Goal: Task Accomplishment & Management: Complete application form

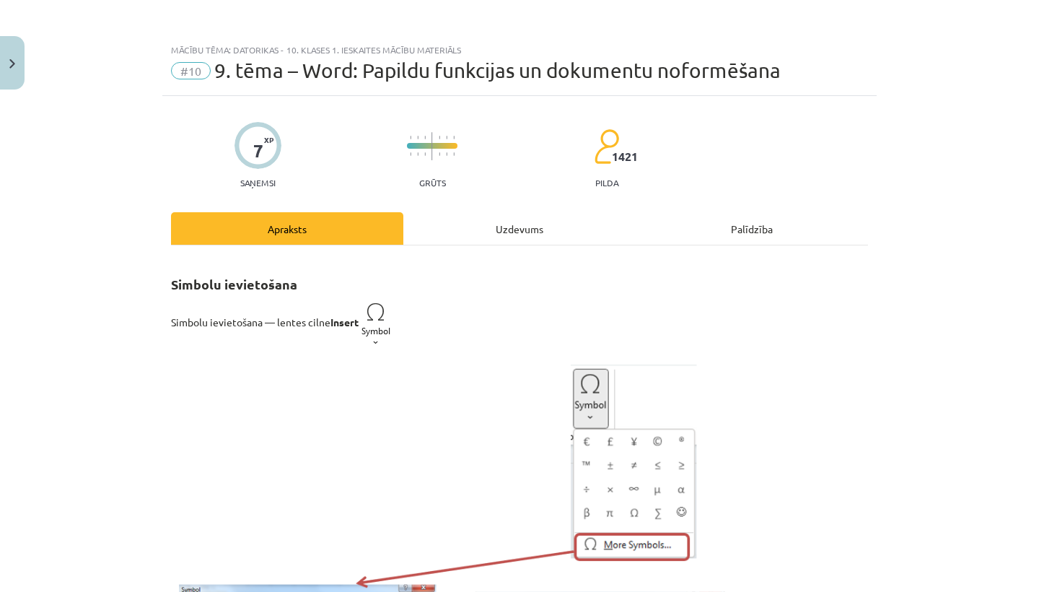
click at [6, 64] on button "Close" at bounding box center [12, 62] width 25 height 53
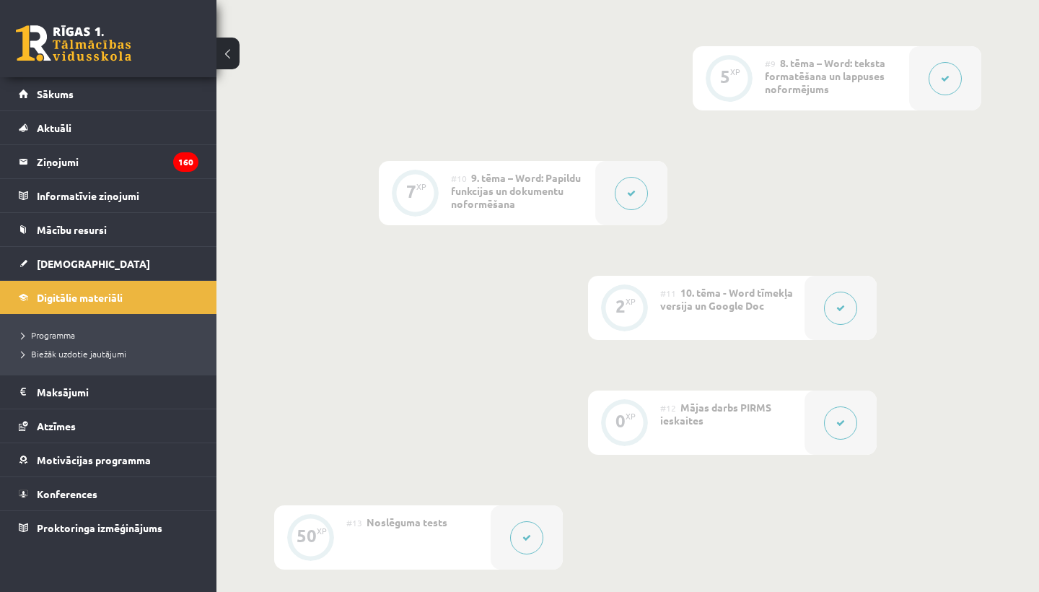
click at [60, 51] on link at bounding box center [73, 43] width 115 height 36
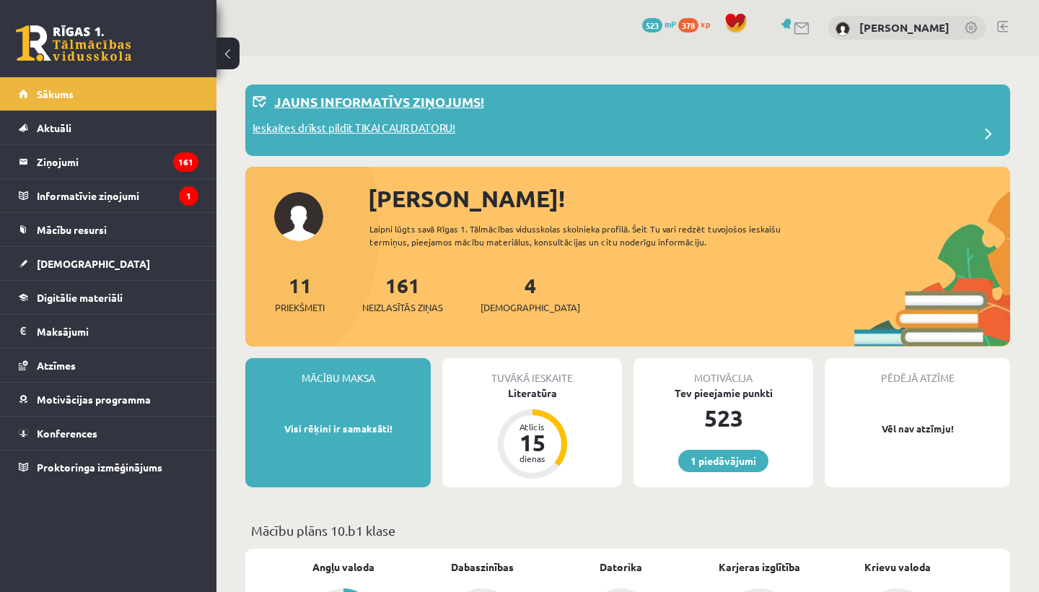
click at [403, 123] on p "Ieskaites drīkst pildīt TIKAI CAUR DATORU!" at bounding box center [354, 130] width 203 height 20
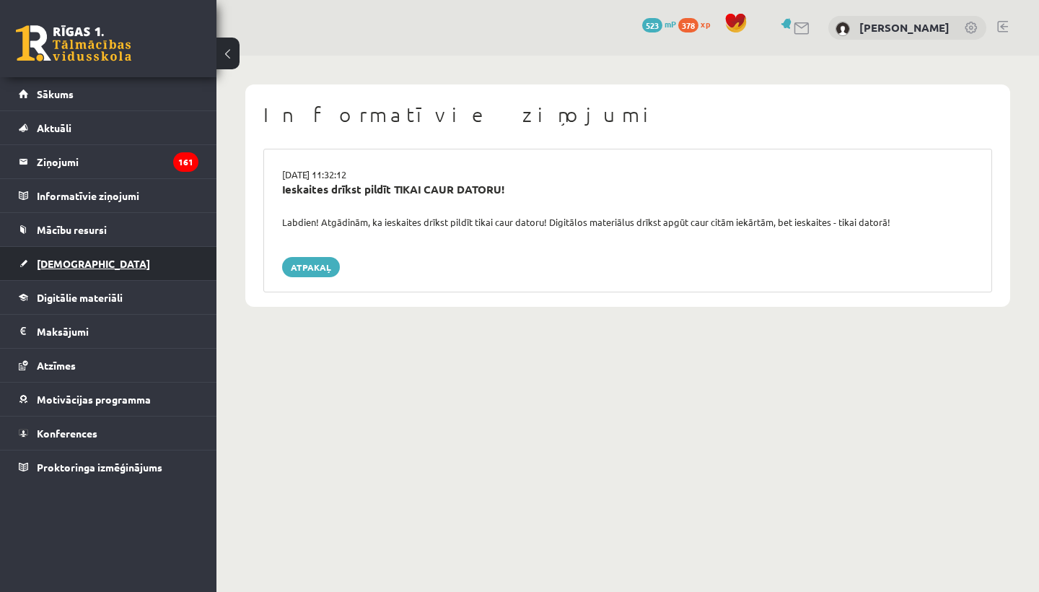
click at [70, 257] on link "[DEMOGRAPHIC_DATA]" at bounding box center [109, 263] width 180 height 33
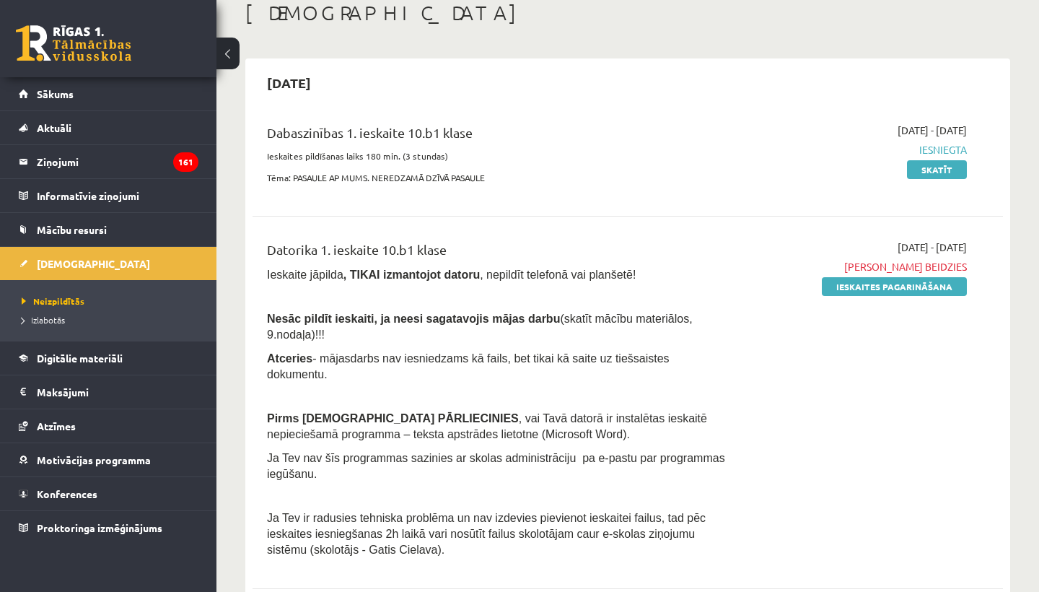
scroll to position [87, 0]
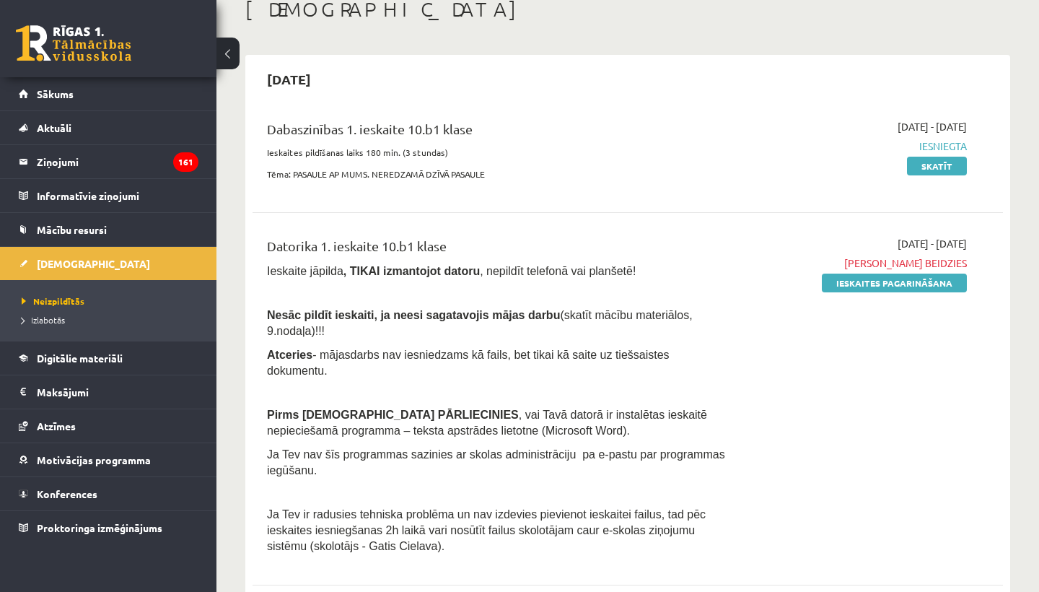
click at [879, 294] on div "2025-09-01 - 2025-09-15 Termiņš beidzies Ieskaites pagarināšana" at bounding box center [858, 399] width 240 height 326
click at [875, 282] on link "Ieskaites pagarināšana" at bounding box center [894, 283] width 145 height 19
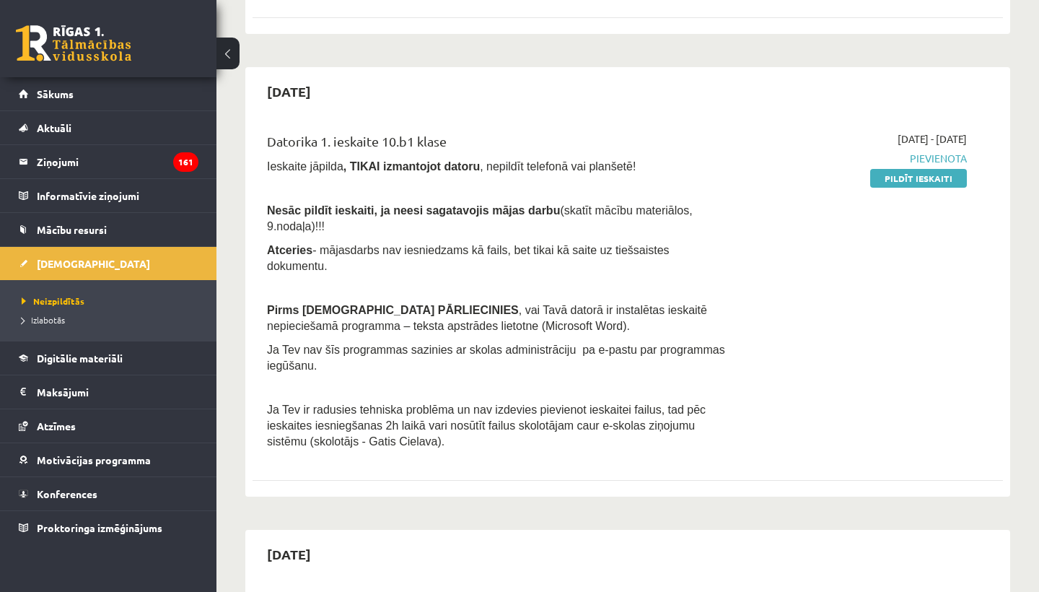
scroll to position [283, 0]
click at [938, 175] on link "Pildīt ieskaiti" at bounding box center [918, 177] width 97 height 19
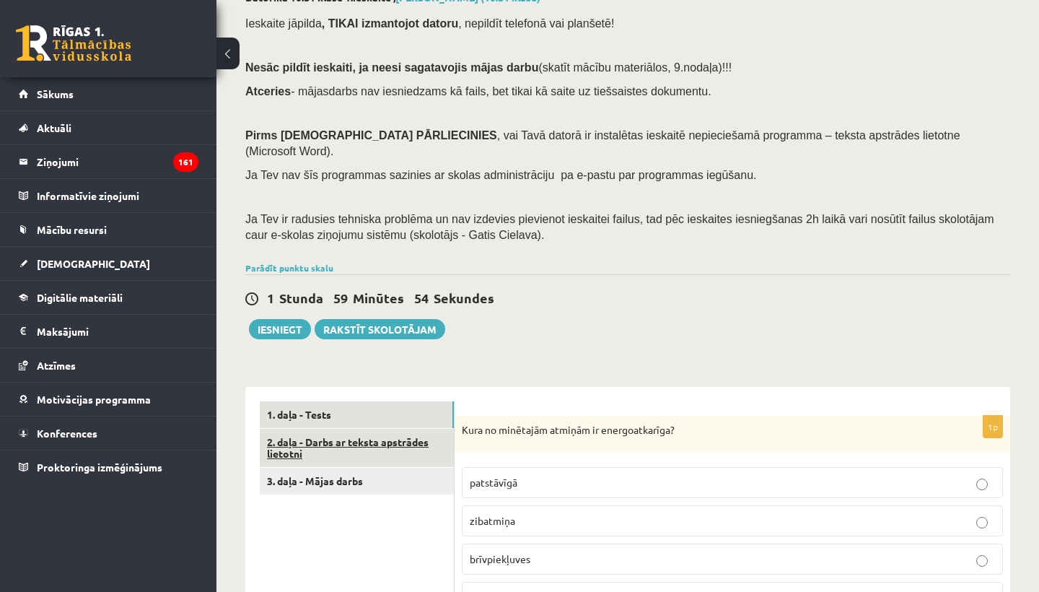
scroll to position [102, 0]
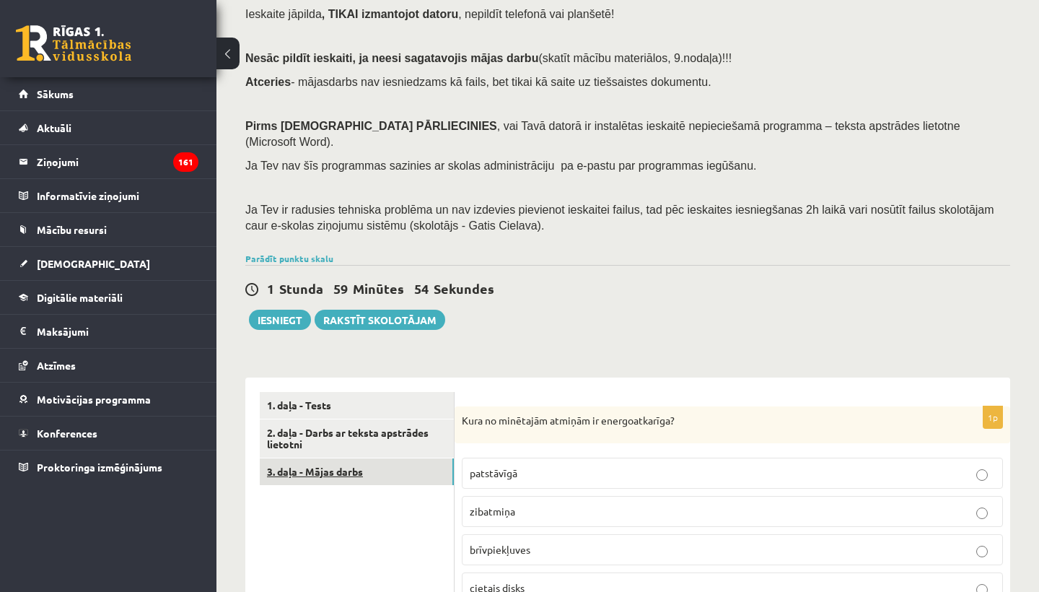
click at [333, 458] on link "3. daļa - Mājas darbs" at bounding box center [357, 471] width 194 height 27
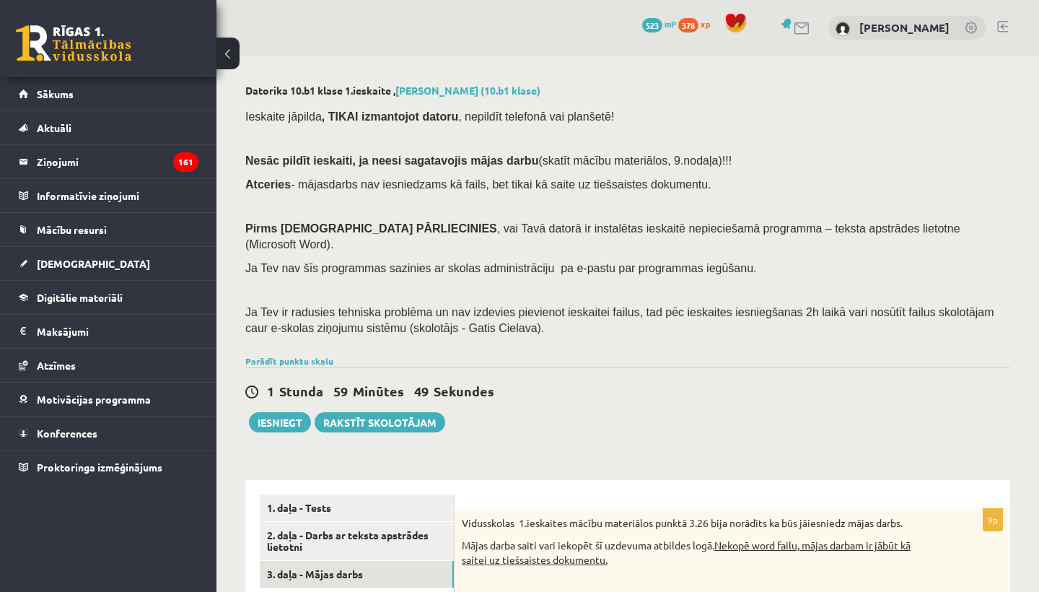
scroll to position [0, 0]
click at [300, 355] on link "Parādīt punktu skalu" at bounding box center [289, 361] width 88 height 12
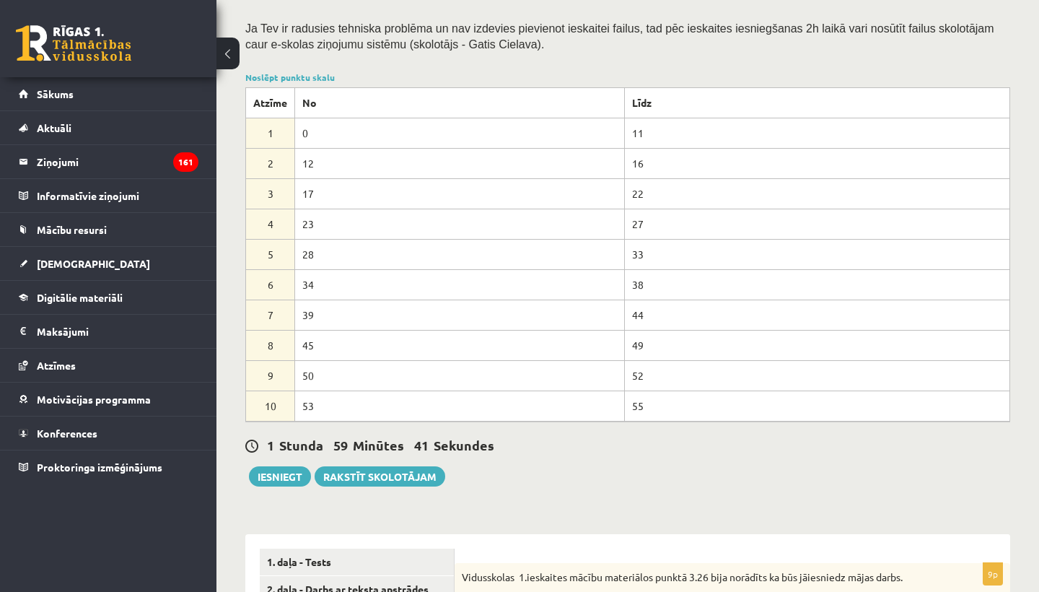
scroll to position [664, 0]
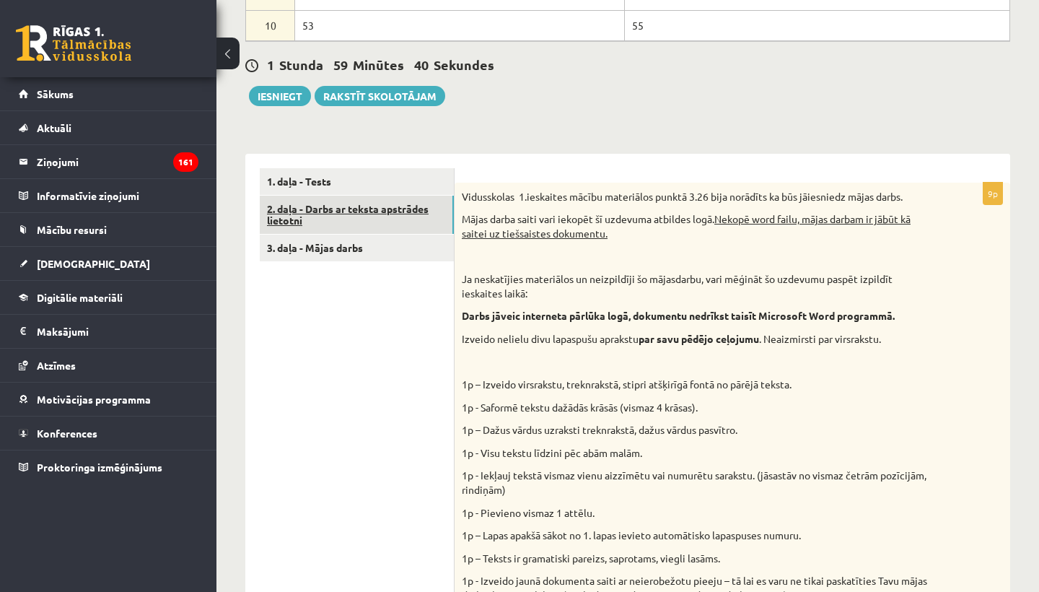
click at [370, 203] on link "2. daļa - Darbs ar teksta apstrādes lietotni" at bounding box center [357, 215] width 194 height 39
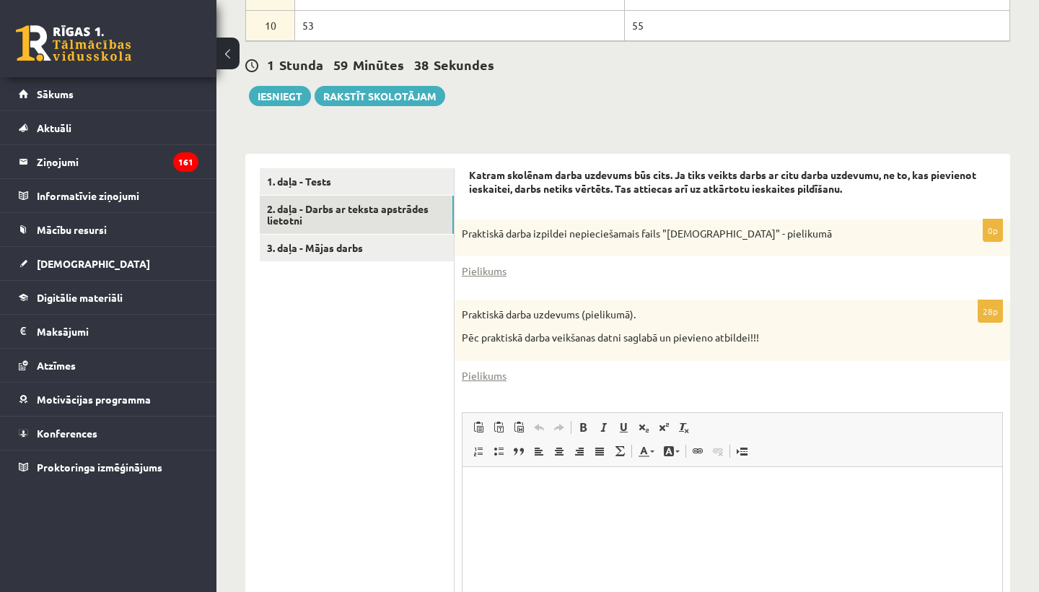
scroll to position [0, 0]
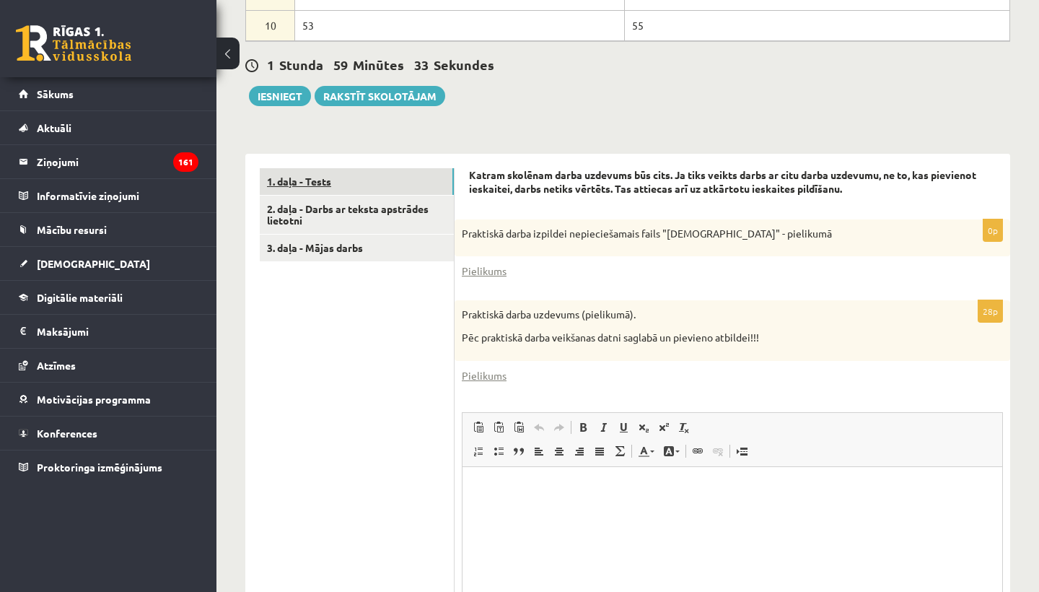
click at [386, 168] on link "1. daļa - Tests" at bounding box center [357, 181] width 194 height 27
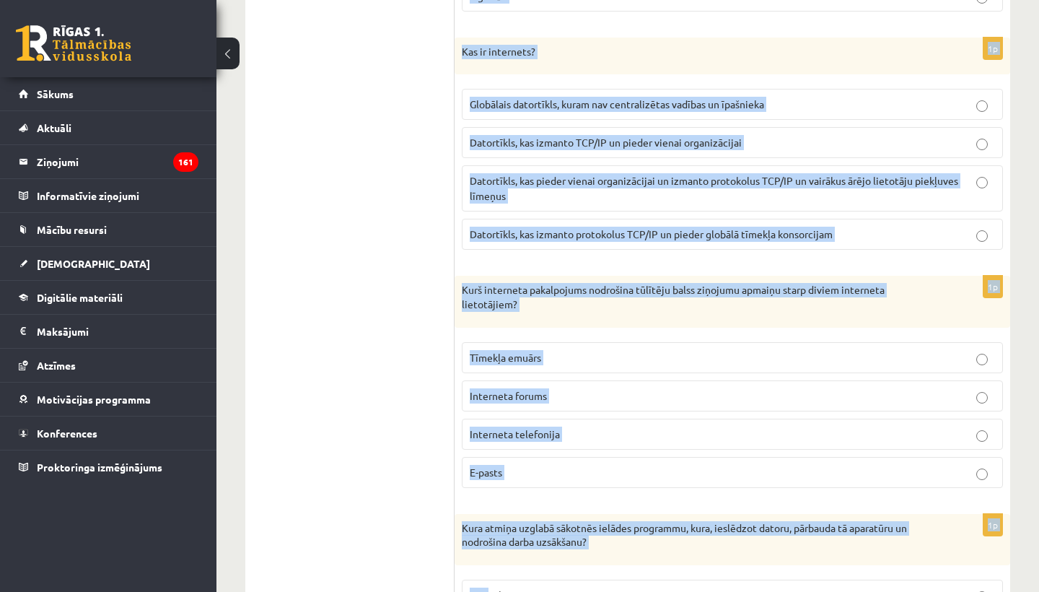
scroll to position [1271, 0]
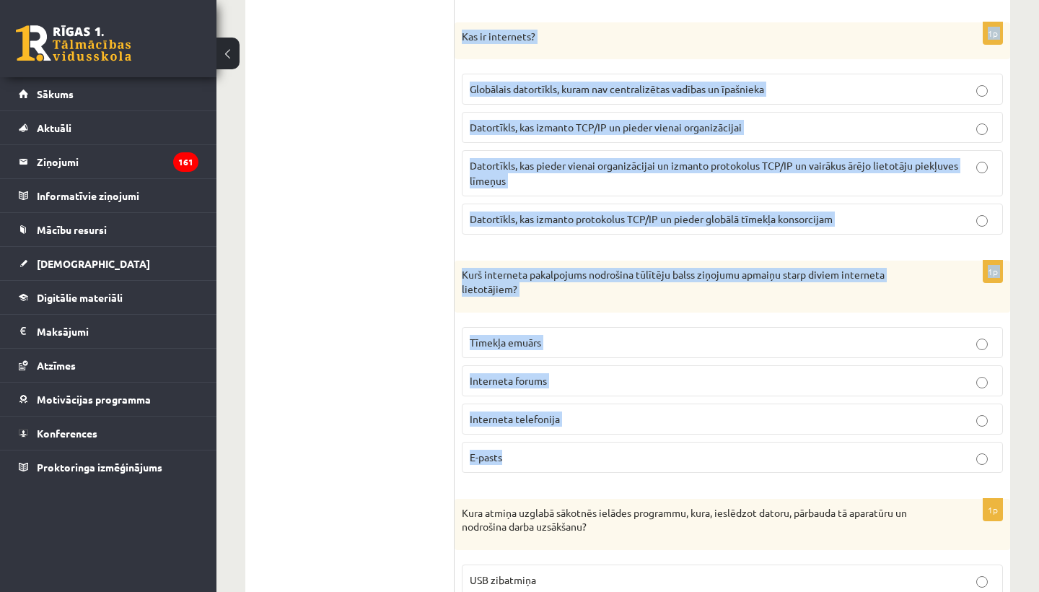
drag, startPoint x: 461, startPoint y: 176, endPoint x: 525, endPoint y: 454, distance: 285.2
copy form "Kura no minētajām atmiņām ir energoatkarīga? patstāvīgā zibatmiņa brīvpiekļuves…"
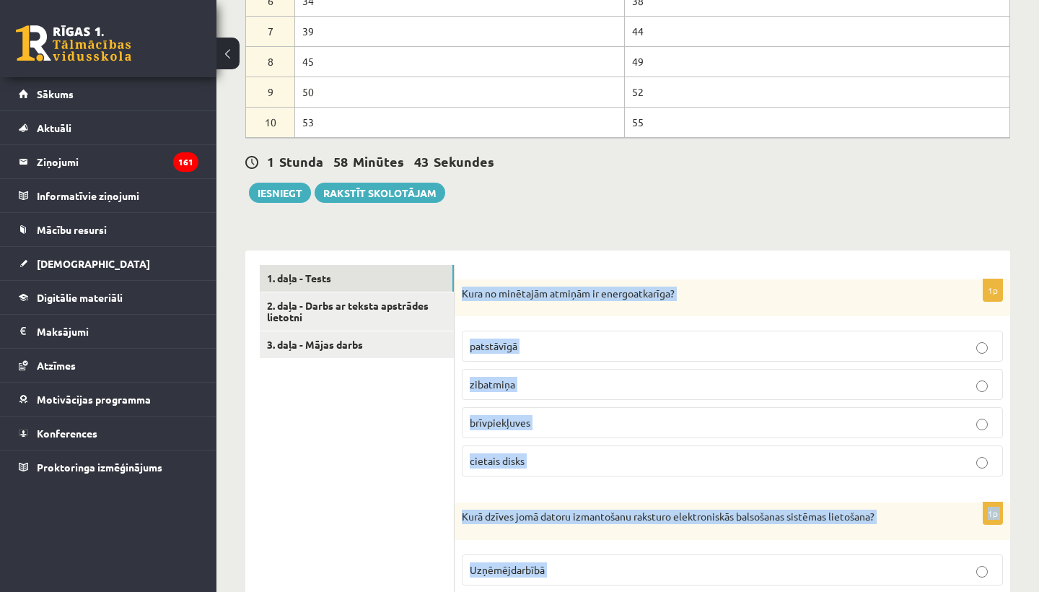
scroll to position [568, 0]
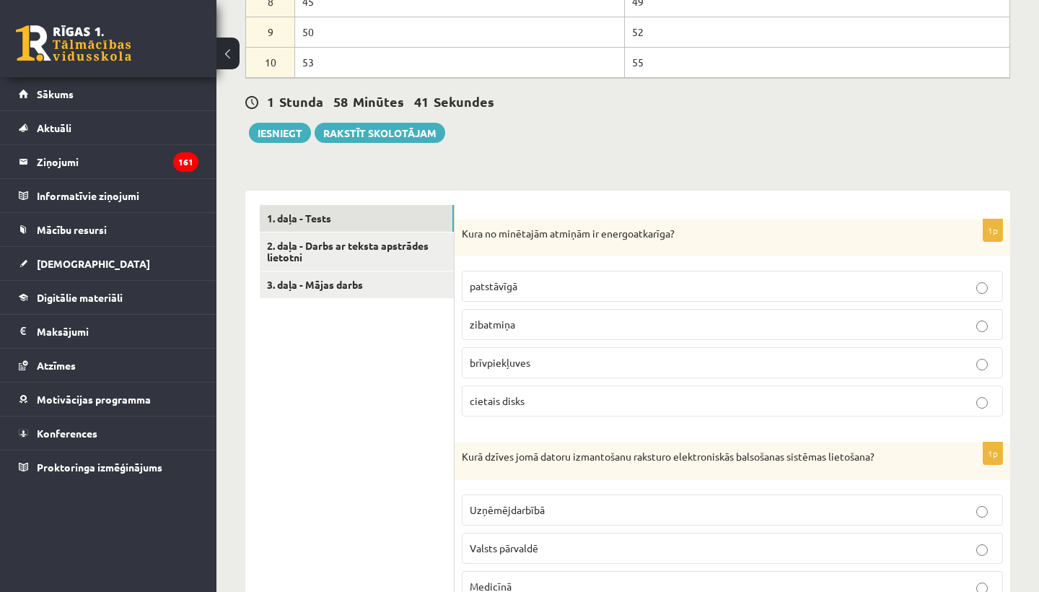
scroll to position [632, 0]
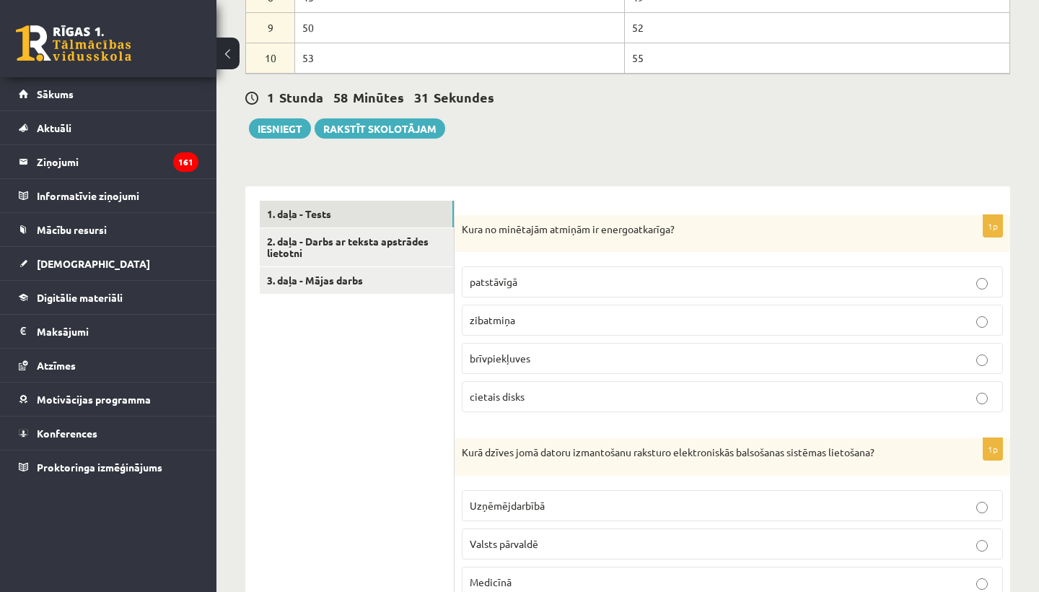
click at [507, 351] on span "brīvpiekļuves" at bounding box center [500, 357] width 61 height 13
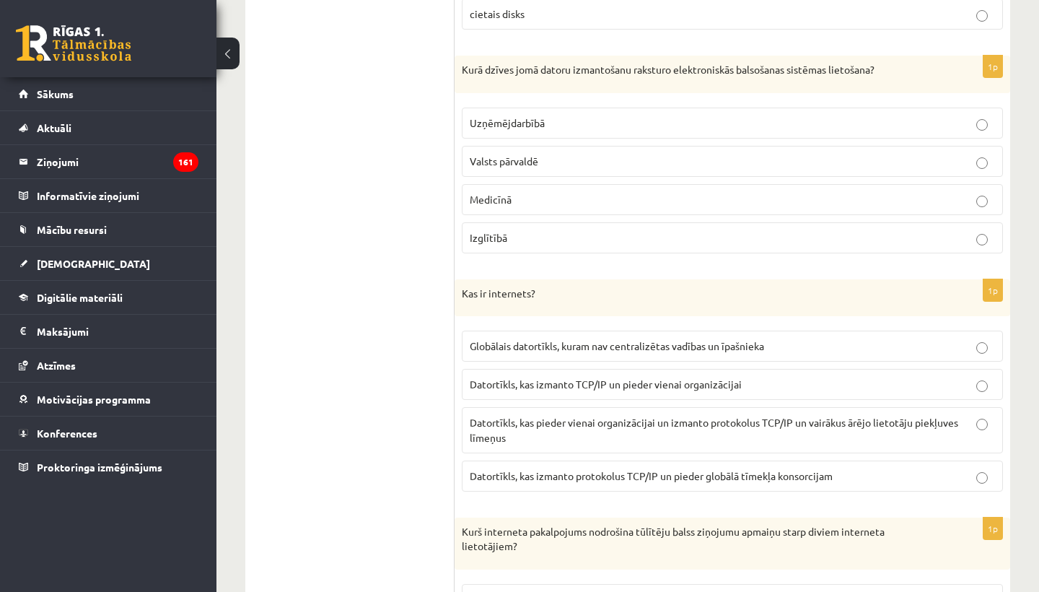
scroll to position [1015, 0]
click at [521, 154] on span "Valsts pārvaldē" at bounding box center [504, 160] width 69 height 13
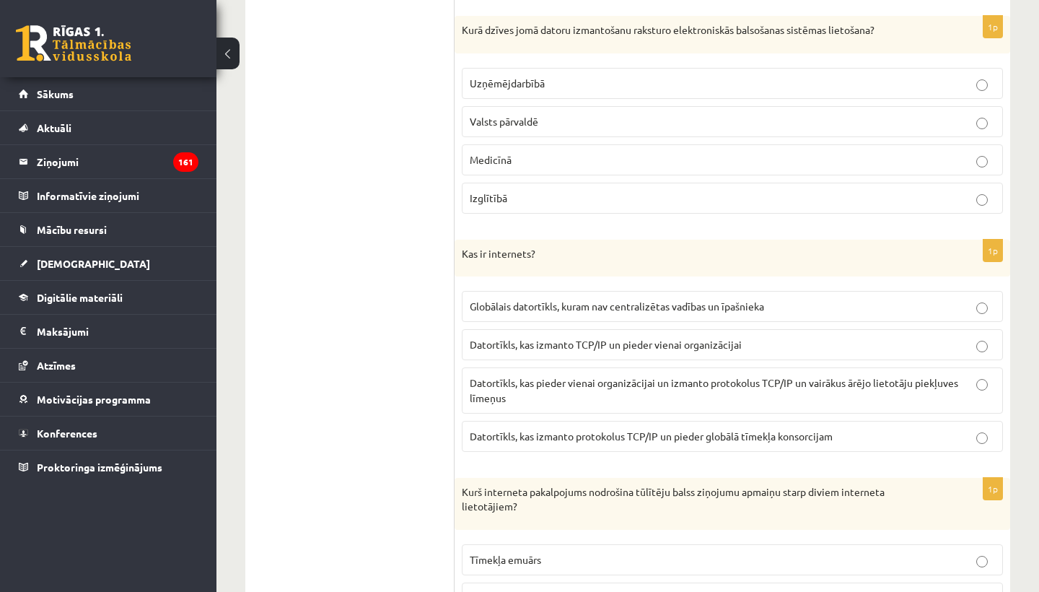
scroll to position [1042, 0]
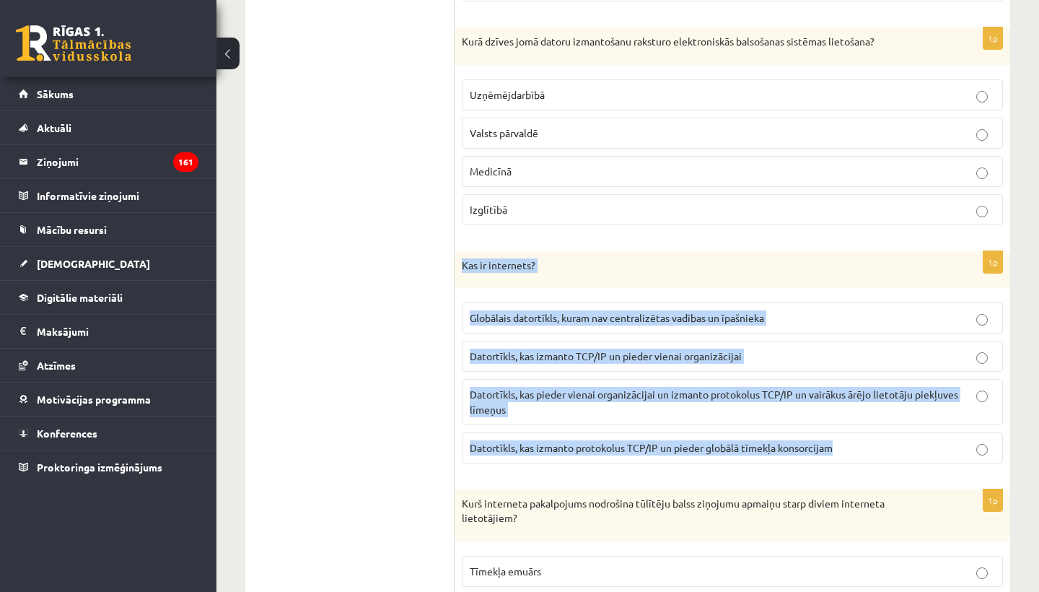
drag, startPoint x: 458, startPoint y: 245, endPoint x: 839, endPoint y: 438, distance: 428.0
click at [840, 440] on div "1p Kas ir internets? Globālais datortīkls, kuram nav centralizētas vadības un ī…" at bounding box center [733, 363] width 556 height 224
copy div "Kas ir internets? Globālais datortīkls, kuram nav centralizētas vadības un īpaš…"
click at [653, 311] on span "Globālais datortīkls, kuram nav centralizētas vadības un īpašnieka" at bounding box center [617, 317] width 294 height 13
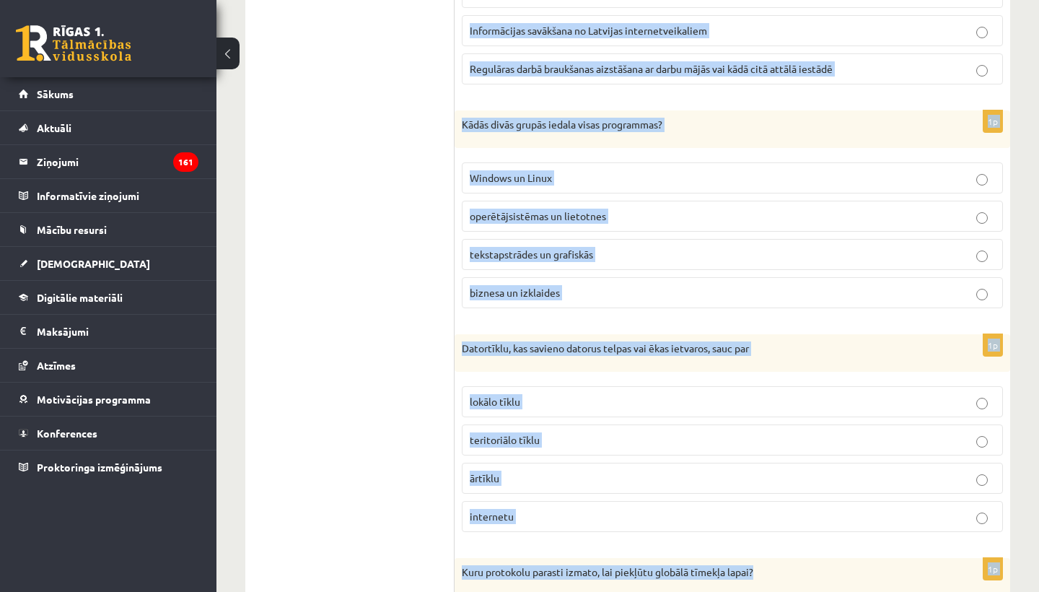
scroll to position [2126, 0]
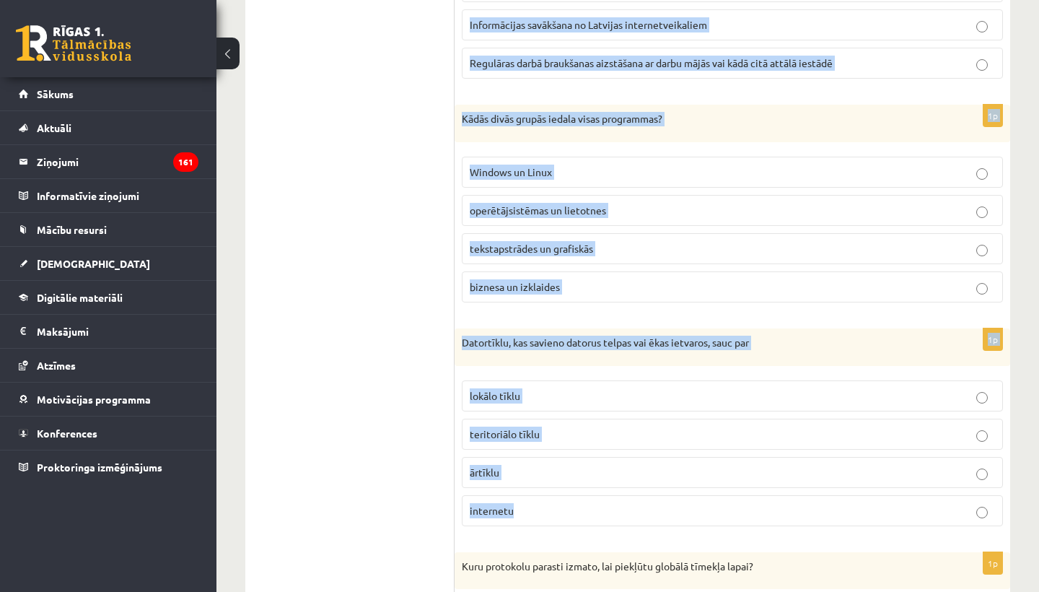
drag, startPoint x: 456, startPoint y: 133, endPoint x: 569, endPoint y: 492, distance: 376.0
copy form "Kurš interneta pakalpojums nodrošina tūlītēju balss ziņojumu apmaiņu starp divi…"
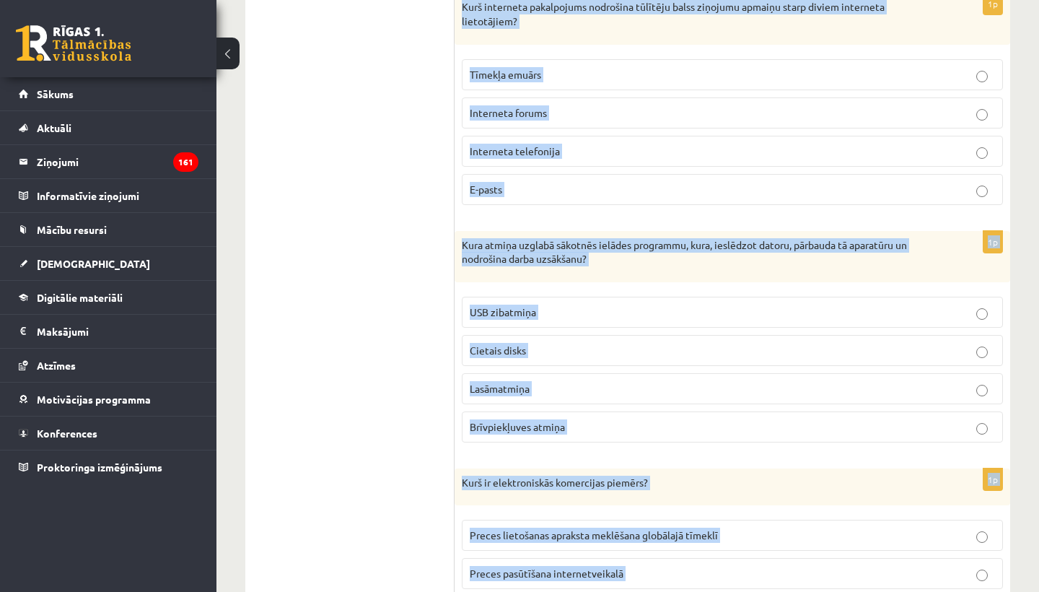
scroll to position [1474, 0]
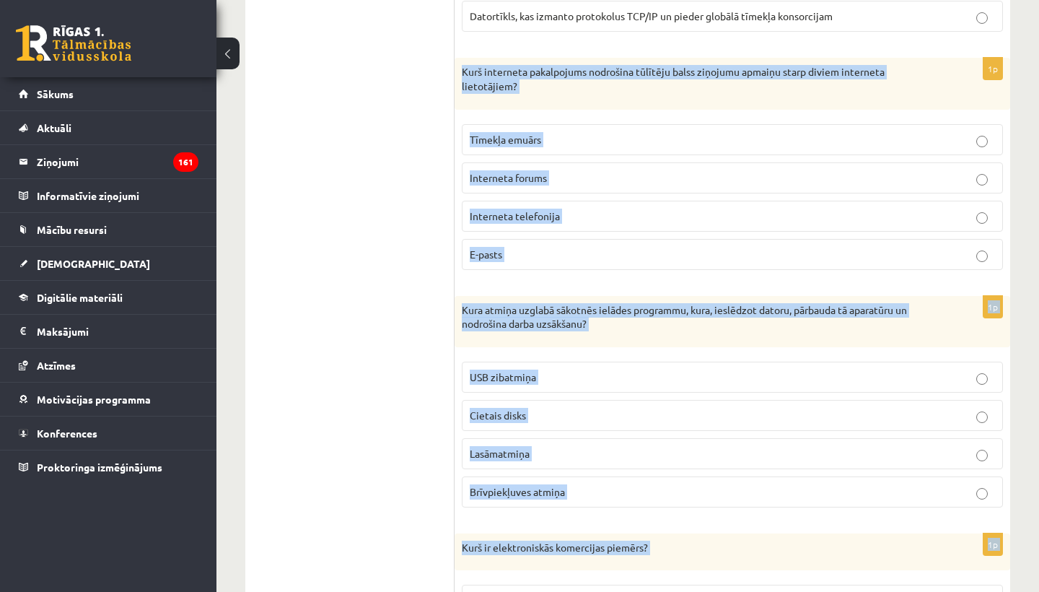
click at [525, 209] on span "Interneta telefonija" at bounding box center [515, 215] width 90 height 13
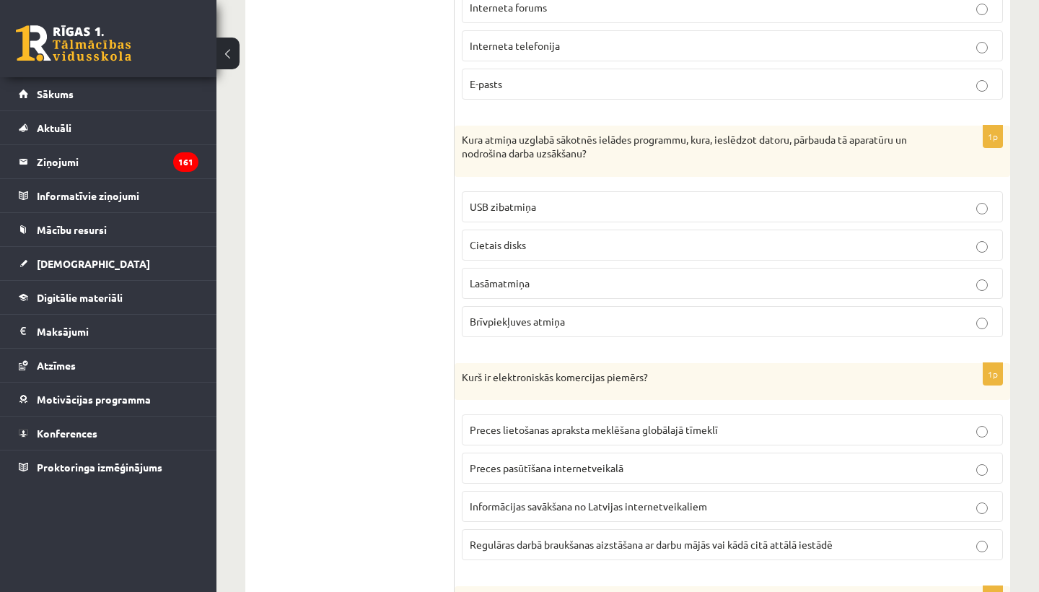
scroll to position [1646, 0]
click at [552, 274] on p "Lasāmatmiņa" at bounding box center [732, 281] width 525 height 15
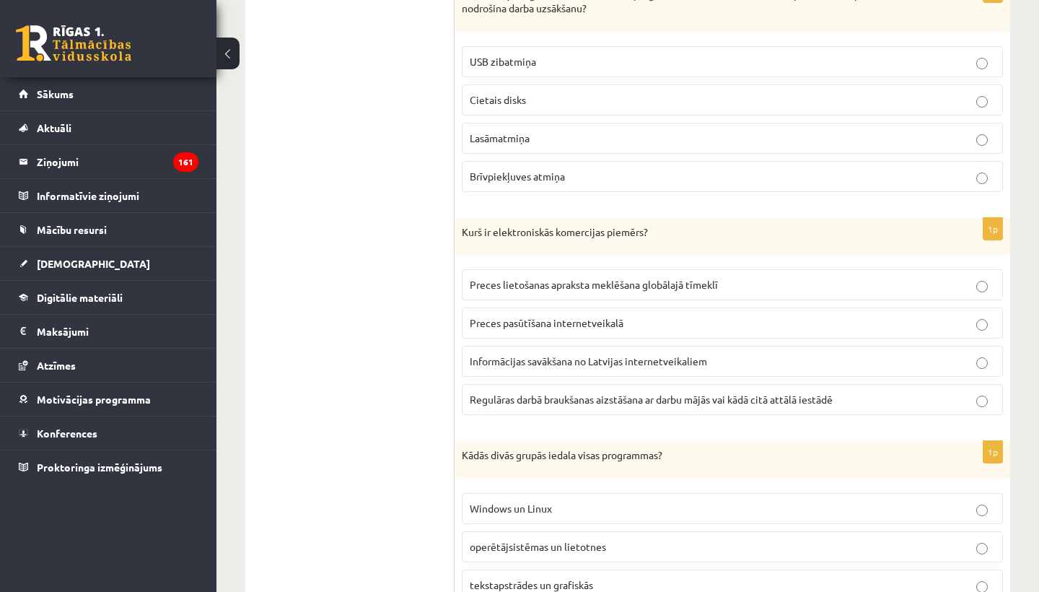
scroll to position [1869, 0]
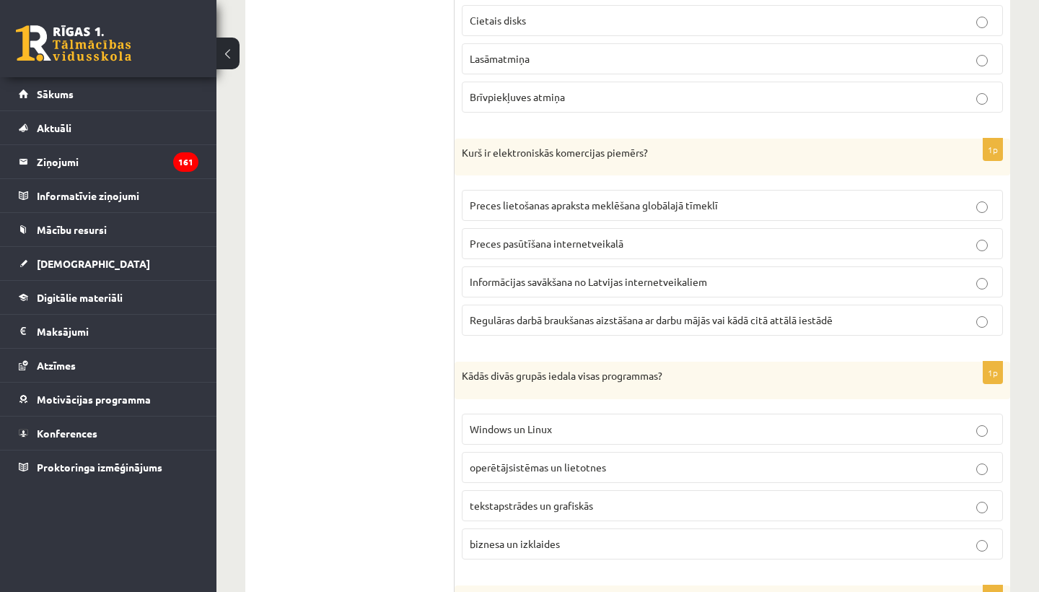
click at [597, 237] on span "Preces pasūtīšana internetveikalā" at bounding box center [547, 243] width 154 height 13
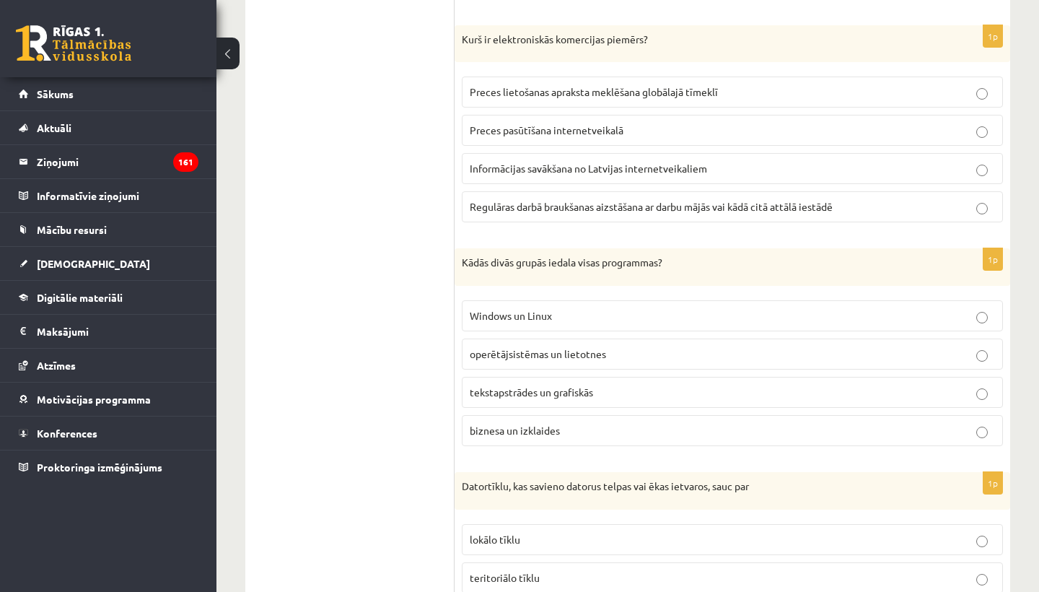
scroll to position [2012, 0]
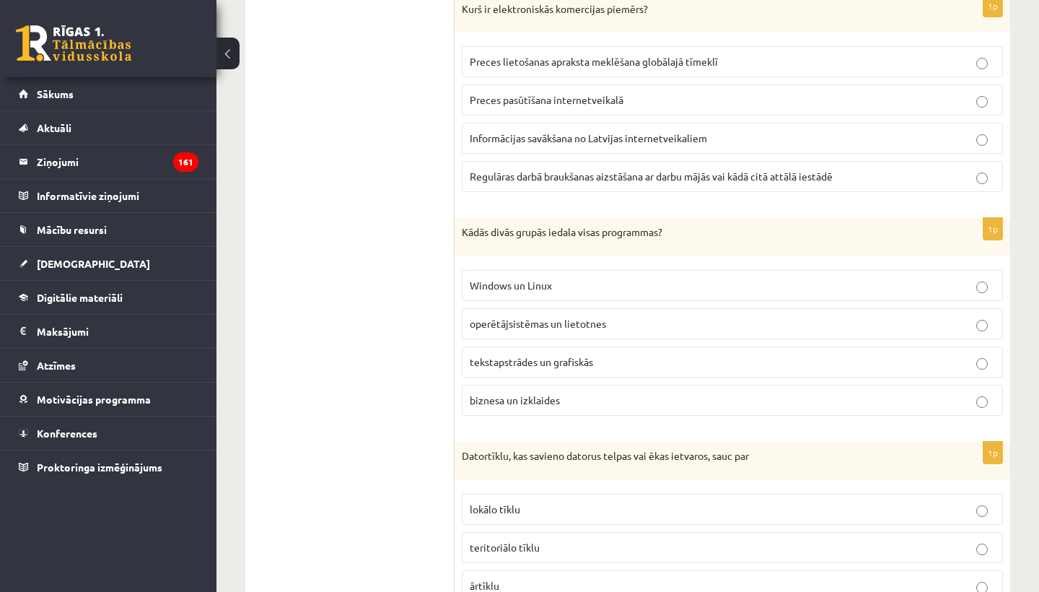
click at [575, 317] on span "operētājsistēmas un lietotnes" at bounding box center [538, 323] width 136 height 13
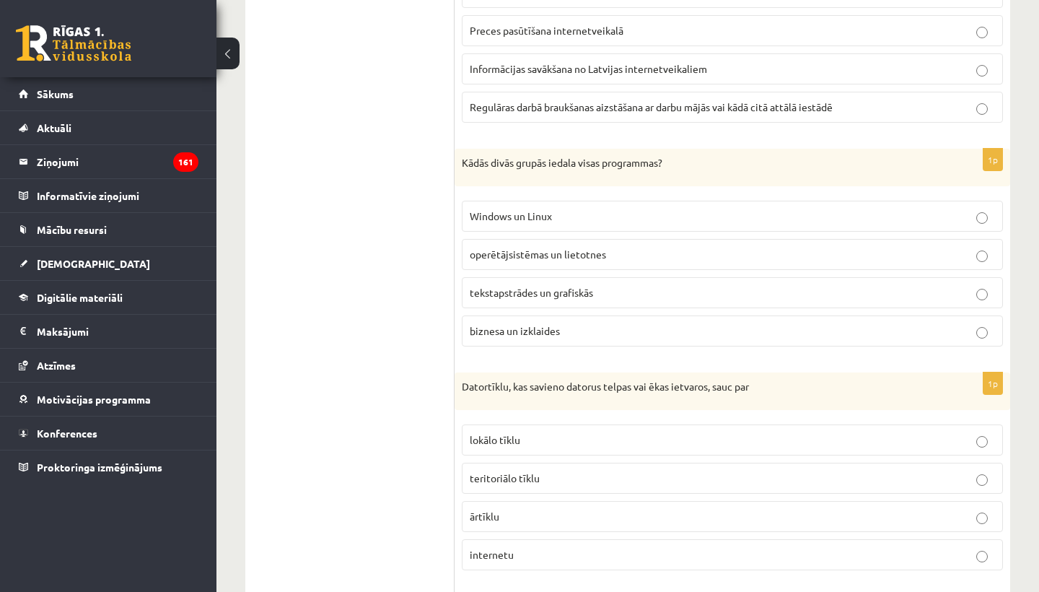
click at [527, 432] on p "lokālo tīklu" at bounding box center [732, 439] width 525 height 15
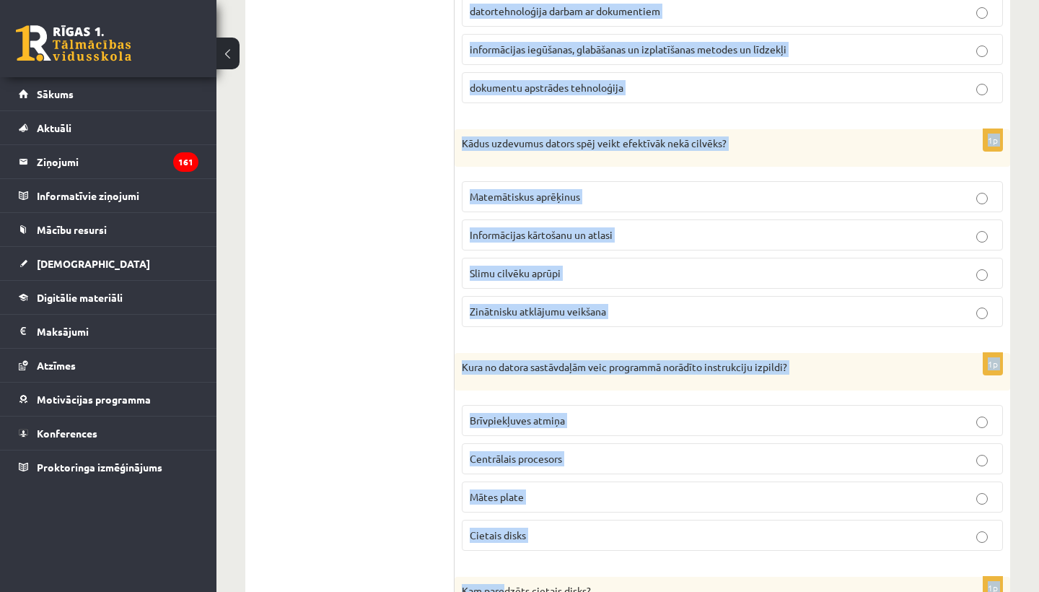
scroll to position [3246, 0]
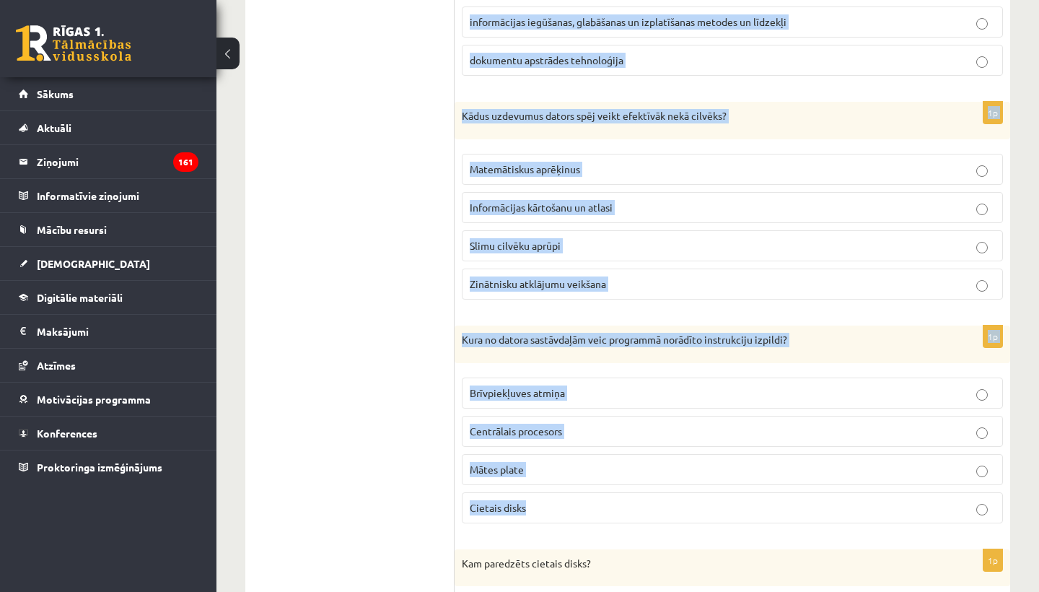
drag, startPoint x: 463, startPoint y: 326, endPoint x: 541, endPoint y: 484, distance: 176.2
copy form "Kuru protokolu parasti izmato, lai piekļūtu globālā tīmekļa lapai? IRC HTTP UDP…"
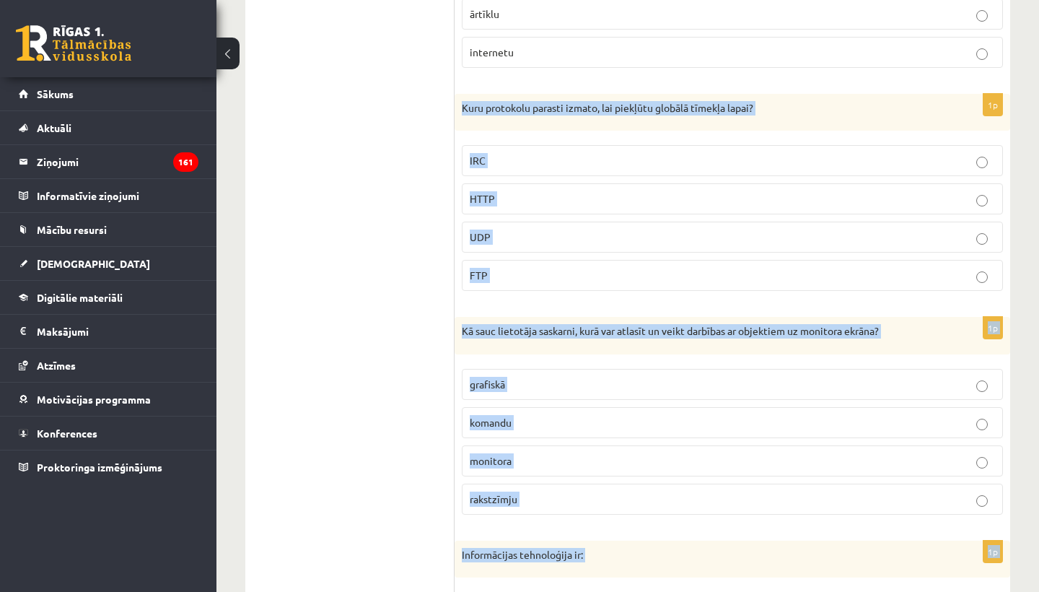
scroll to position [2520, 0]
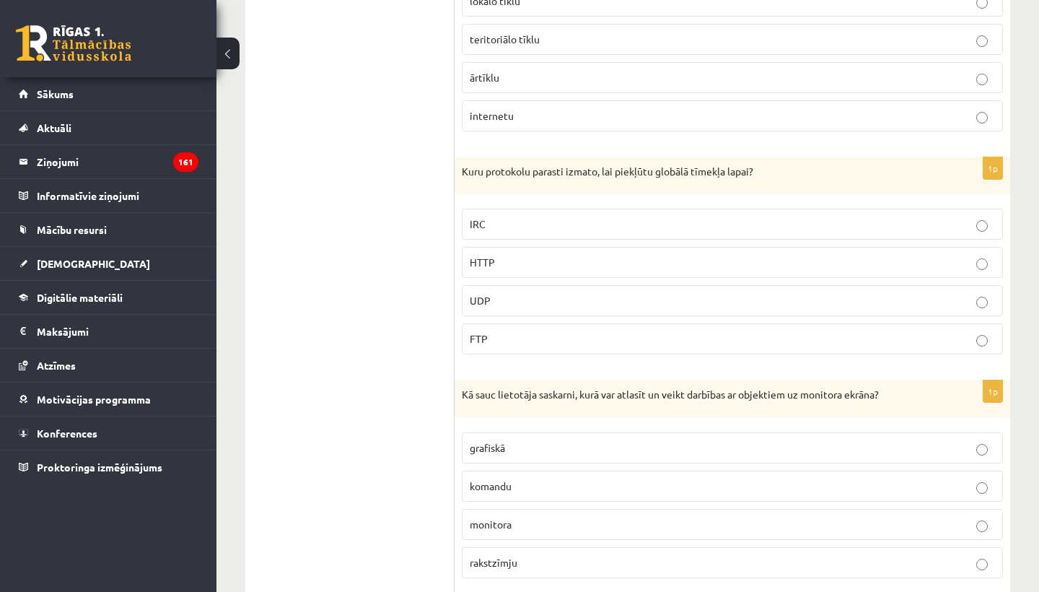
click at [492, 256] on span "HTTP" at bounding box center [482, 262] width 25 height 13
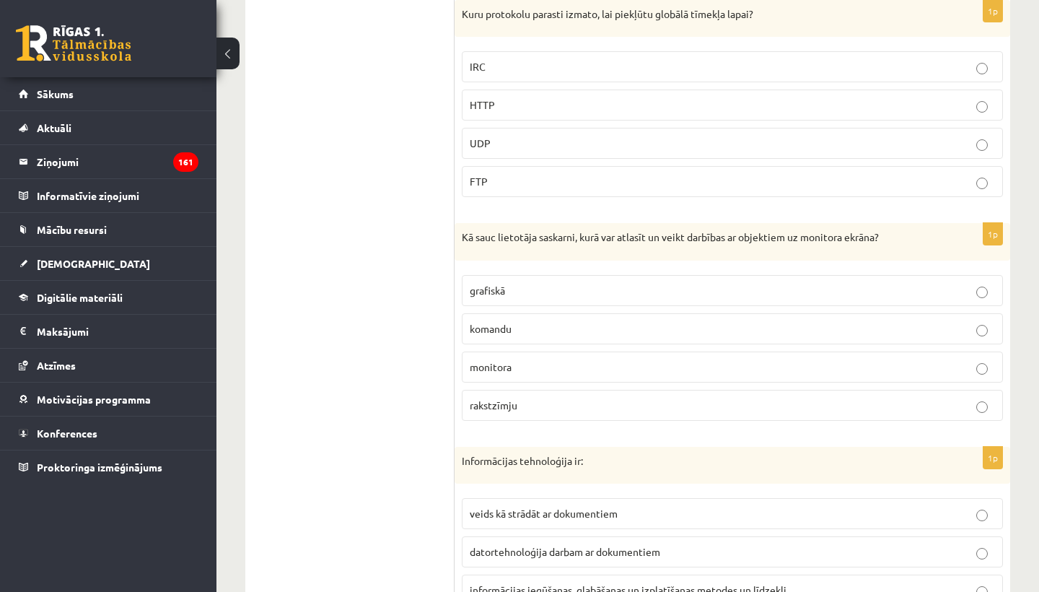
click at [500, 284] on span "grafiskā" at bounding box center [487, 290] width 35 height 13
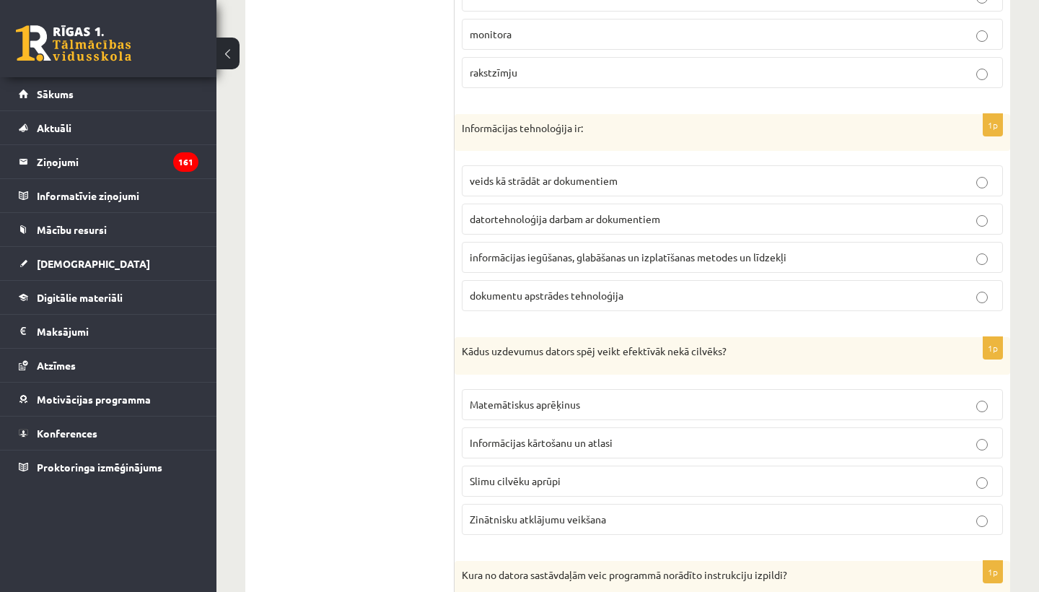
scroll to position [3028, 0]
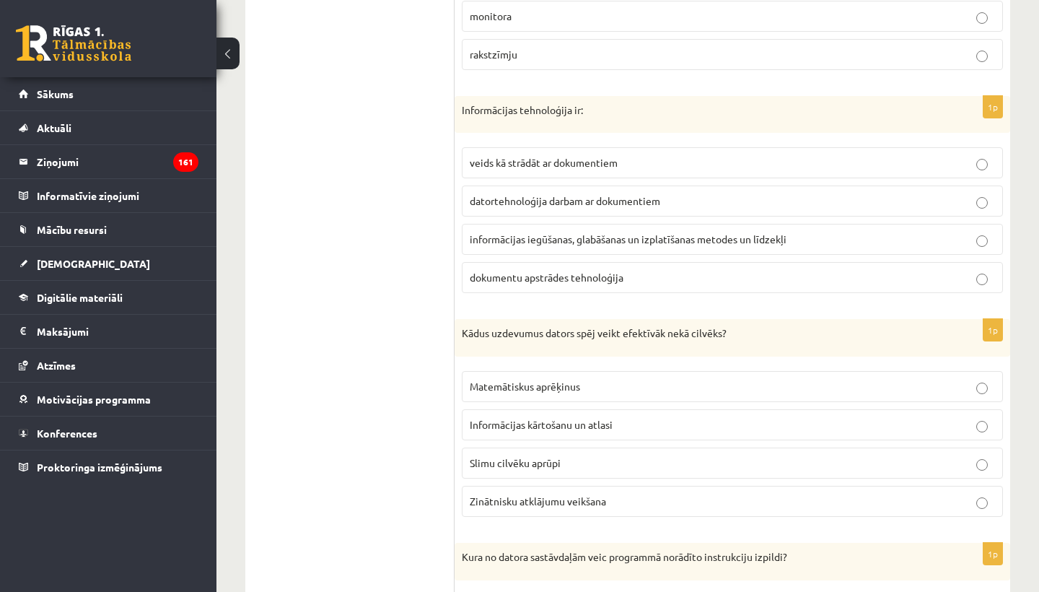
click at [615, 232] on span "informācijas iegūšanas, glabāšanas un izplatīšanas metodes un līdzekļi" at bounding box center [628, 238] width 317 height 13
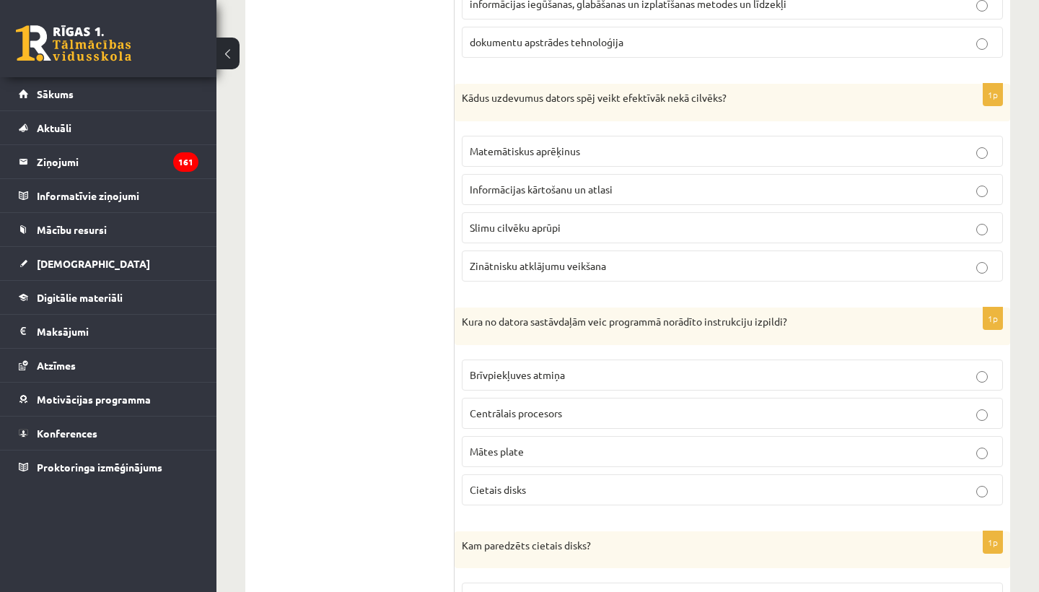
scroll to position [3267, 0]
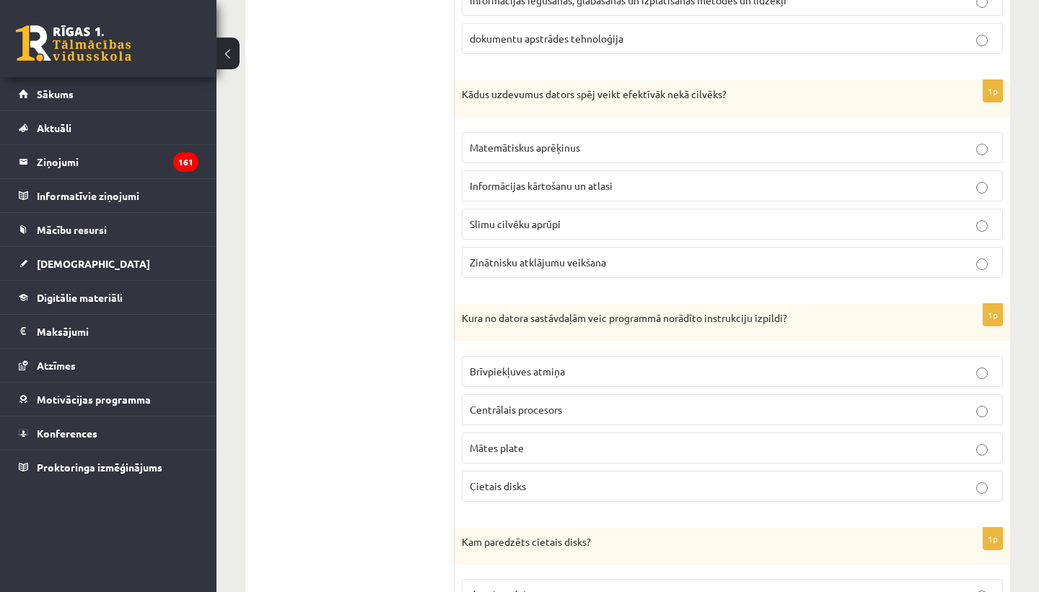
click at [572, 141] on span "Matemātiskus aprēķinus" at bounding box center [525, 147] width 110 height 13
click at [517, 403] on span "Centrālais procesors" at bounding box center [516, 409] width 92 height 13
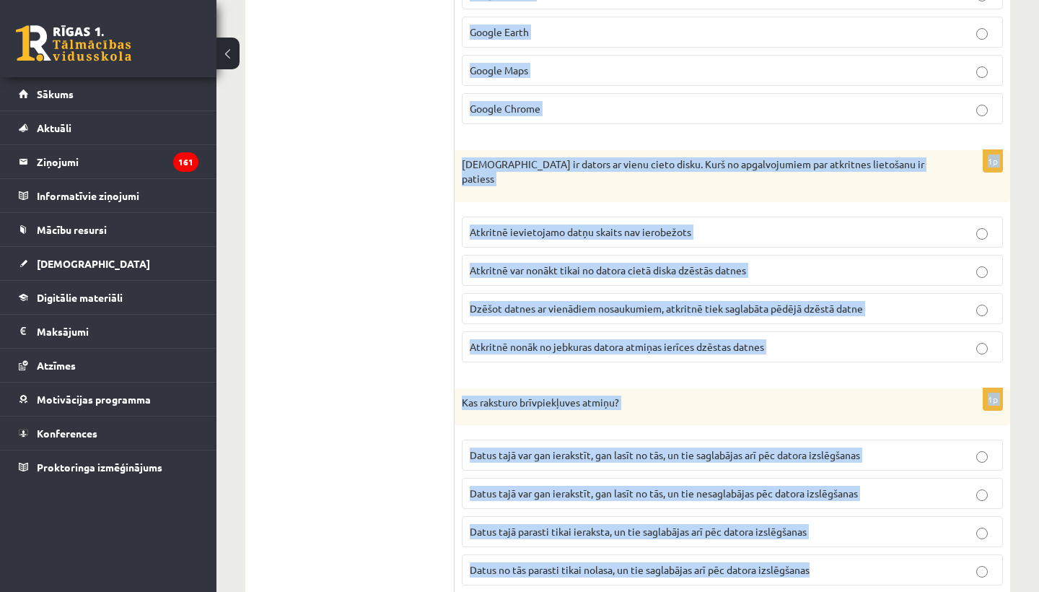
scroll to position [4325, 0]
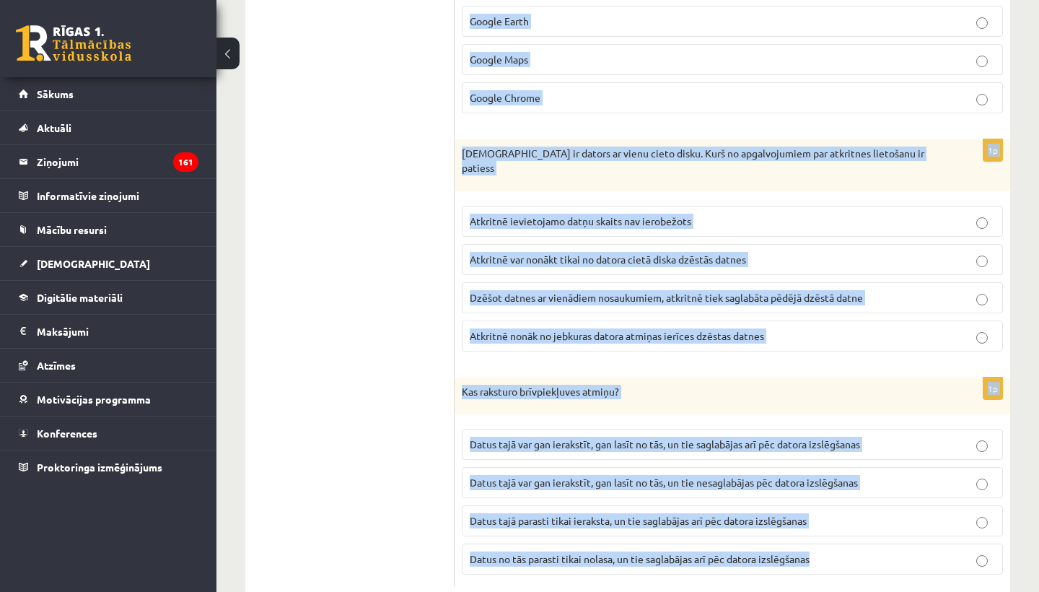
drag, startPoint x: 463, startPoint y: 274, endPoint x: 471, endPoint y: 591, distance: 317.7
copy form "Kam paredzēts cietais disks? datu ievadei datu izvadei datu uzglabāšanai datu a…"
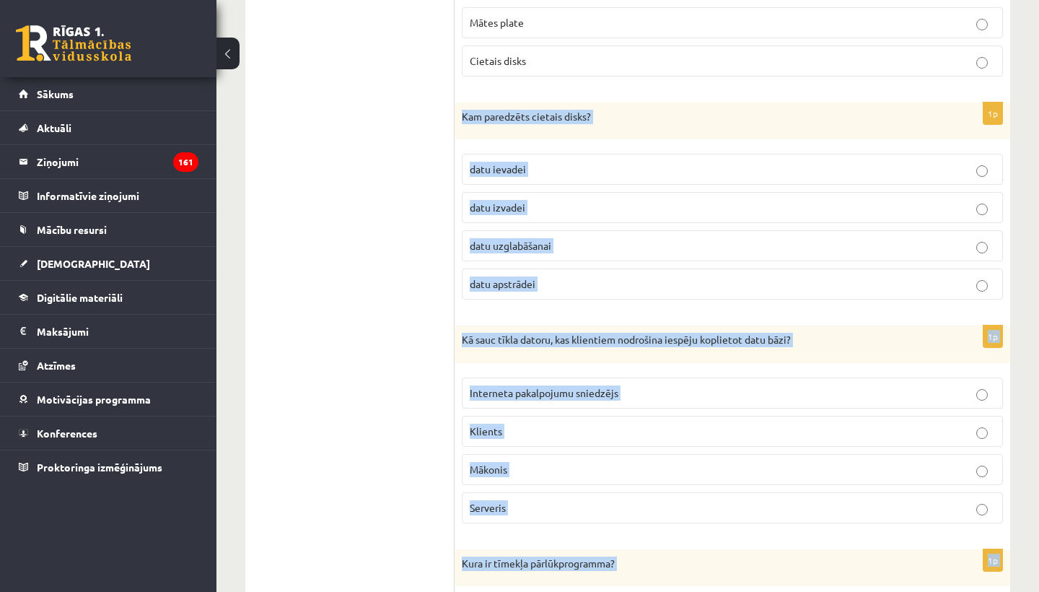
scroll to position [3651, 0]
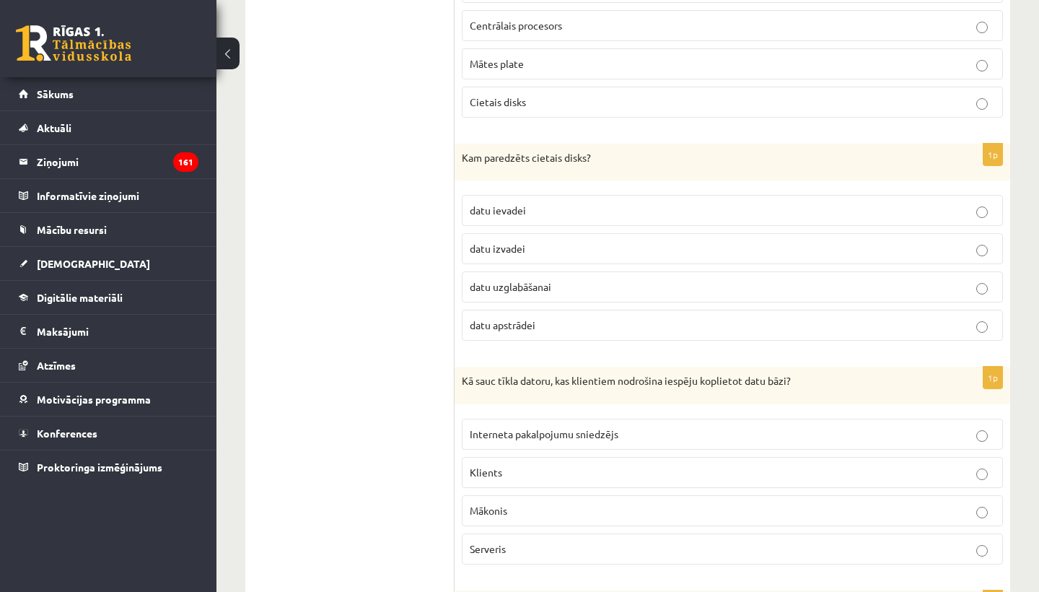
click at [520, 280] on span "datu uzglabāšanai" at bounding box center [511, 286] width 82 height 13
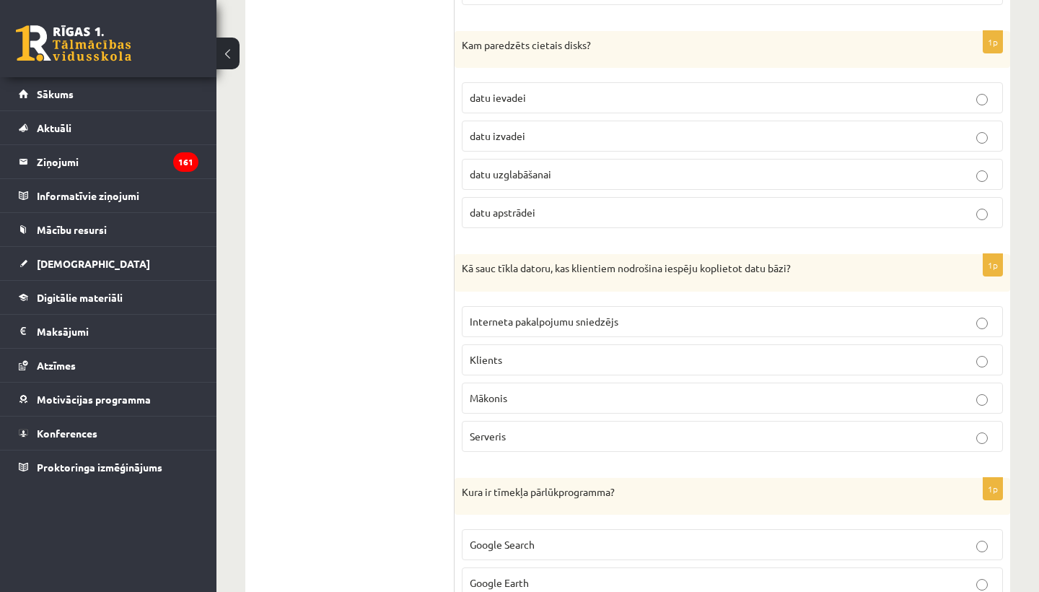
scroll to position [3791, 0]
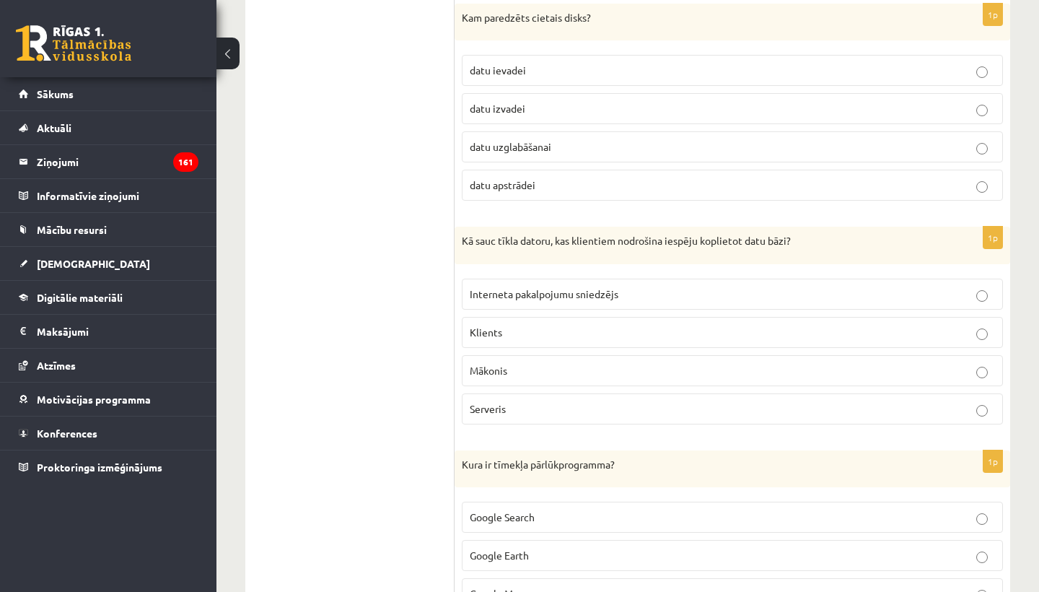
click at [505, 402] on span "Serveris" at bounding box center [488, 408] width 36 height 13
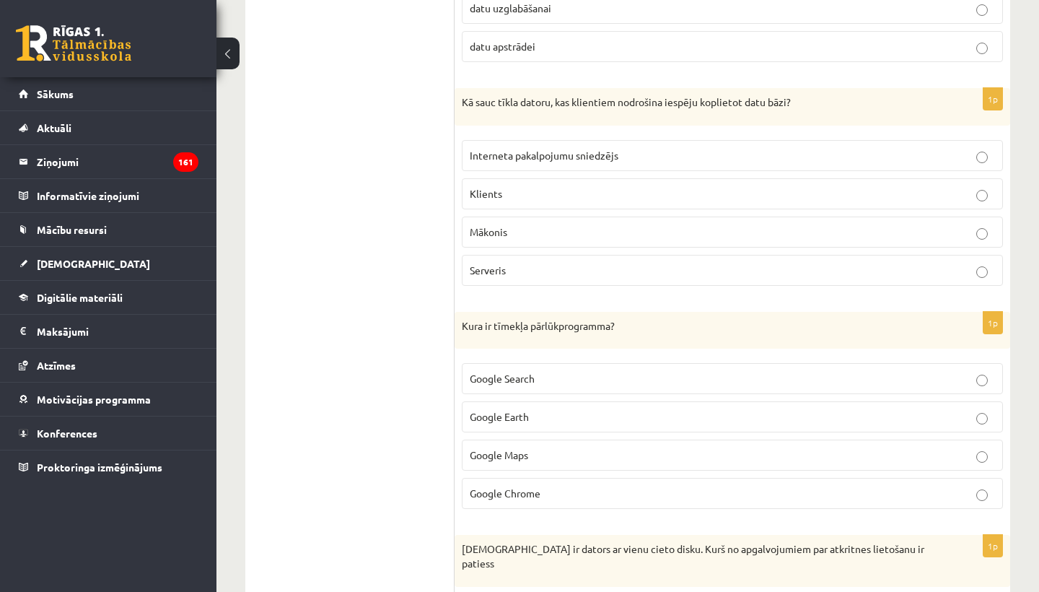
scroll to position [3939, 0]
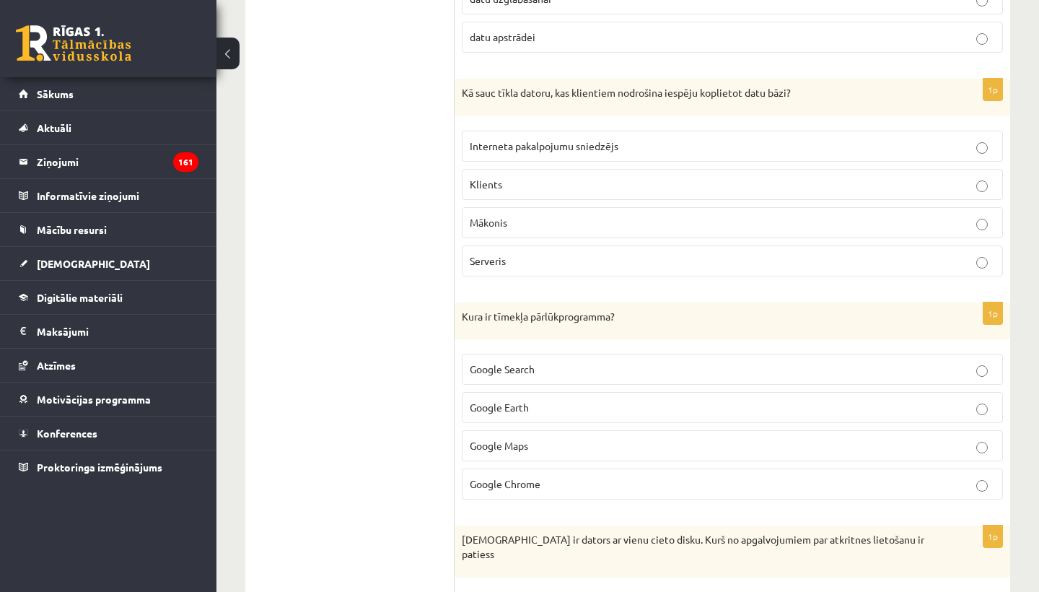
click at [526, 477] on span "Google Chrome" at bounding box center [505, 483] width 71 height 13
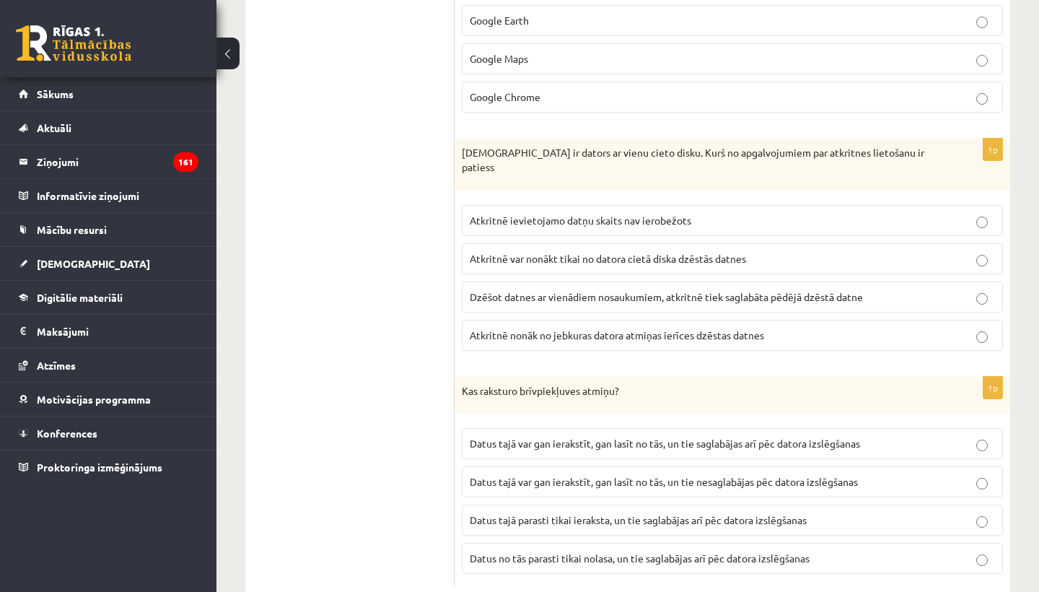
scroll to position [4325, 0]
click at [608, 253] on span "Atkritnē var nonākt tikai no datora cietā diska dzēstās datnes" at bounding box center [608, 259] width 276 height 13
click at [613, 476] on span "Datus tajā var gan ierakstīt, gan lasīt no tās, un tie nesaglabājas pēc datora …" at bounding box center [664, 482] width 388 height 13
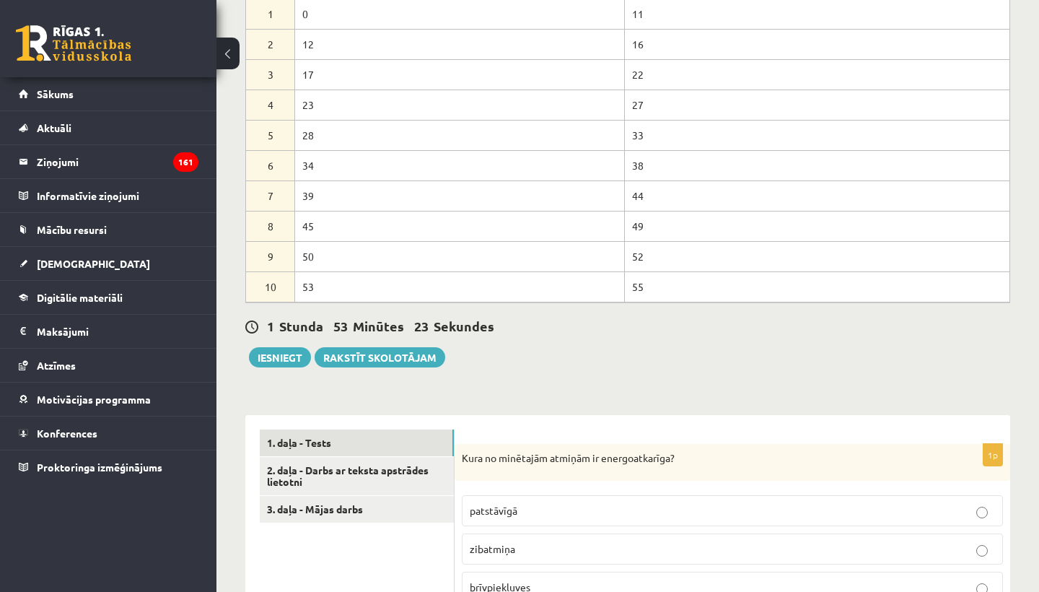
scroll to position [408, 0]
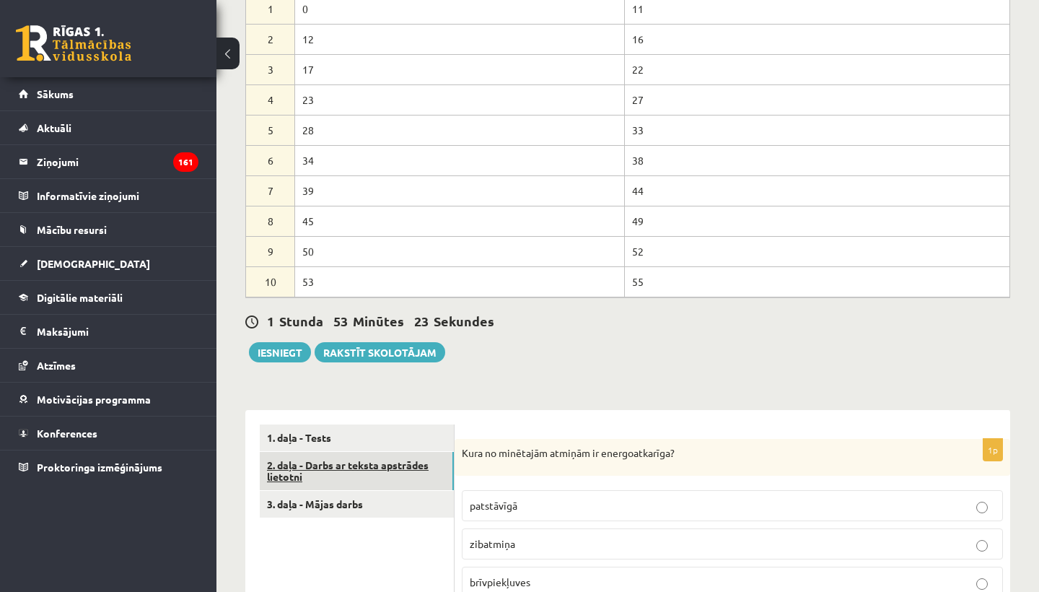
click at [354, 452] on link "2. daļa - Darbs ar teksta apstrādes lietotni" at bounding box center [357, 471] width 194 height 39
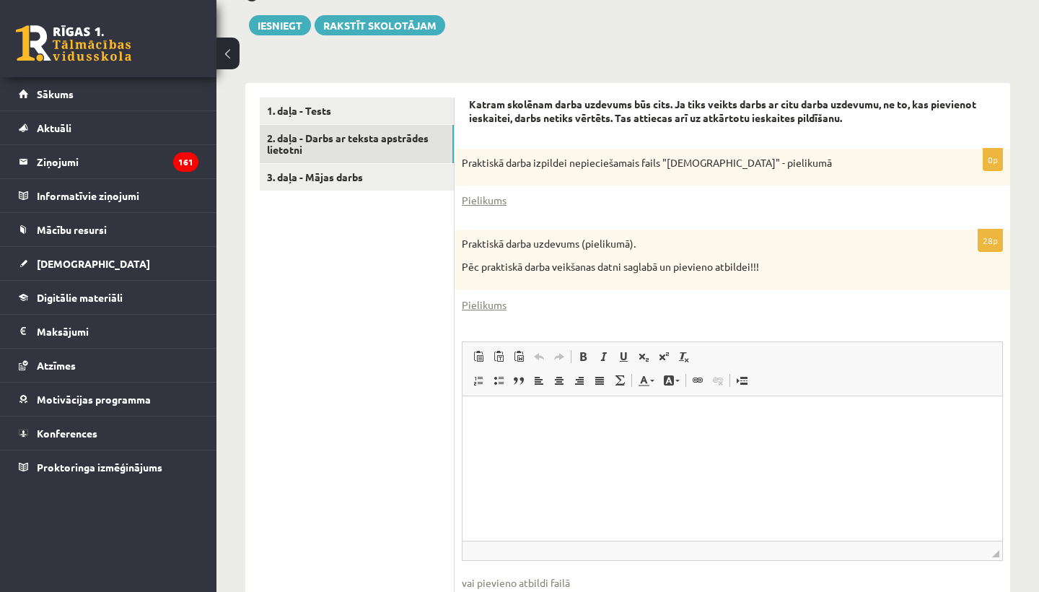
scroll to position [735, 0]
click at [367, 163] on link "3. daļa - Mājas darbs" at bounding box center [357, 176] width 194 height 27
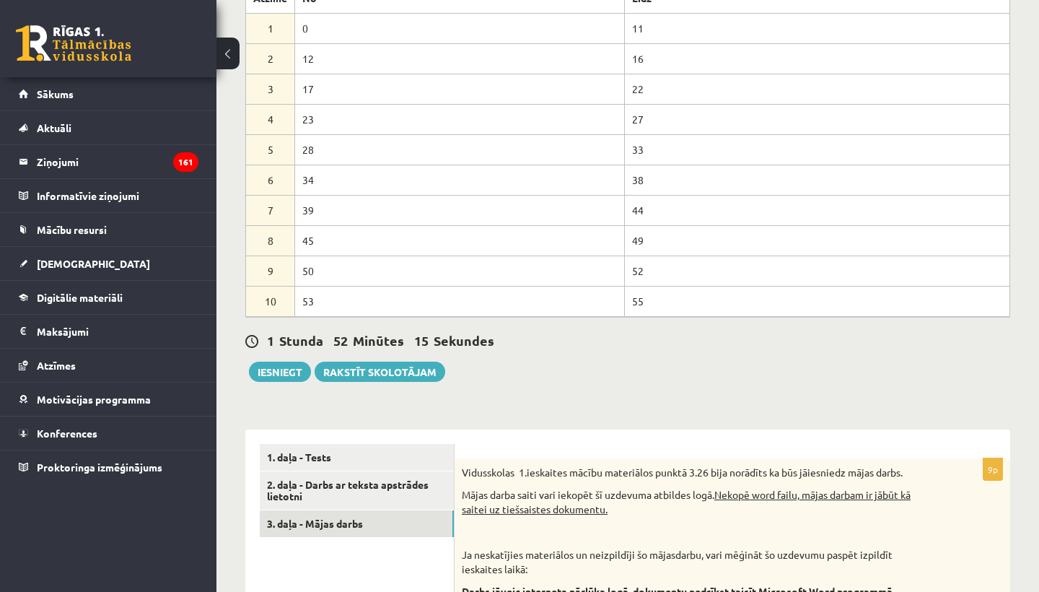
scroll to position [394, 0]
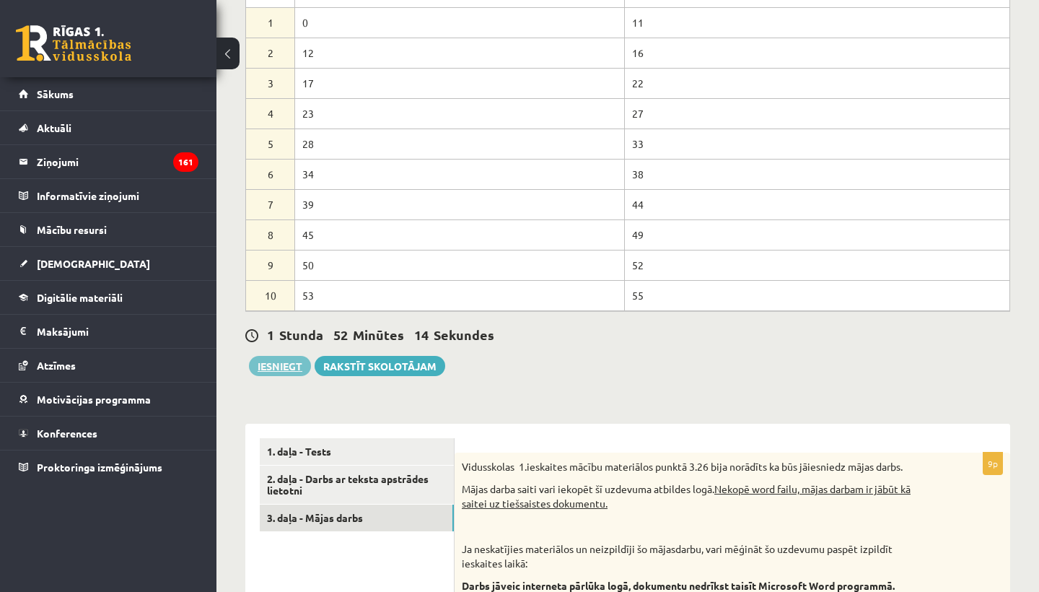
click at [275, 356] on button "Iesniegt" at bounding box center [280, 366] width 62 height 20
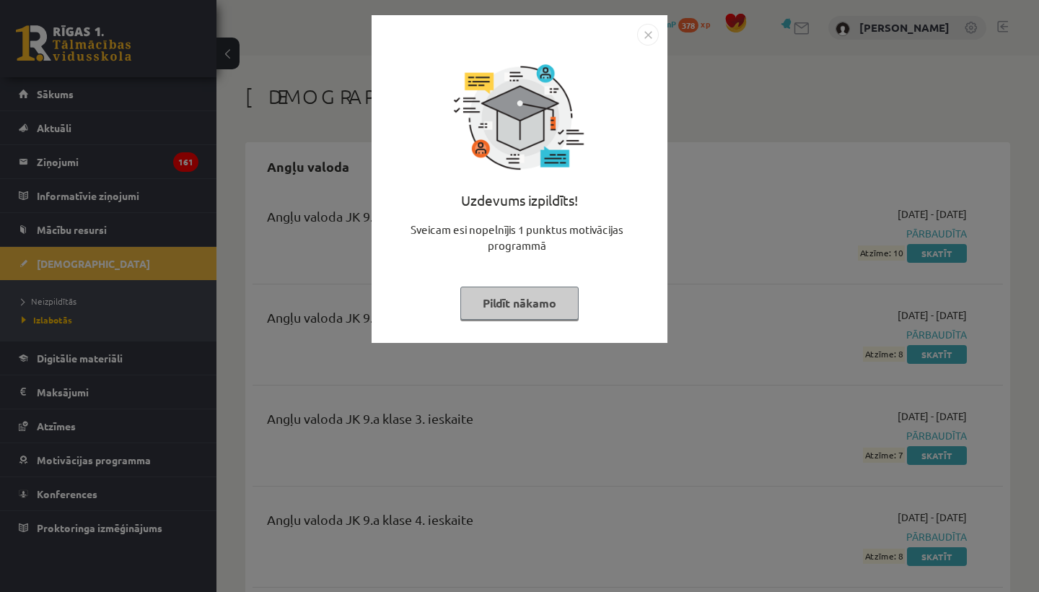
click at [555, 297] on button "Pildīt nākamo" at bounding box center [519, 303] width 118 height 33
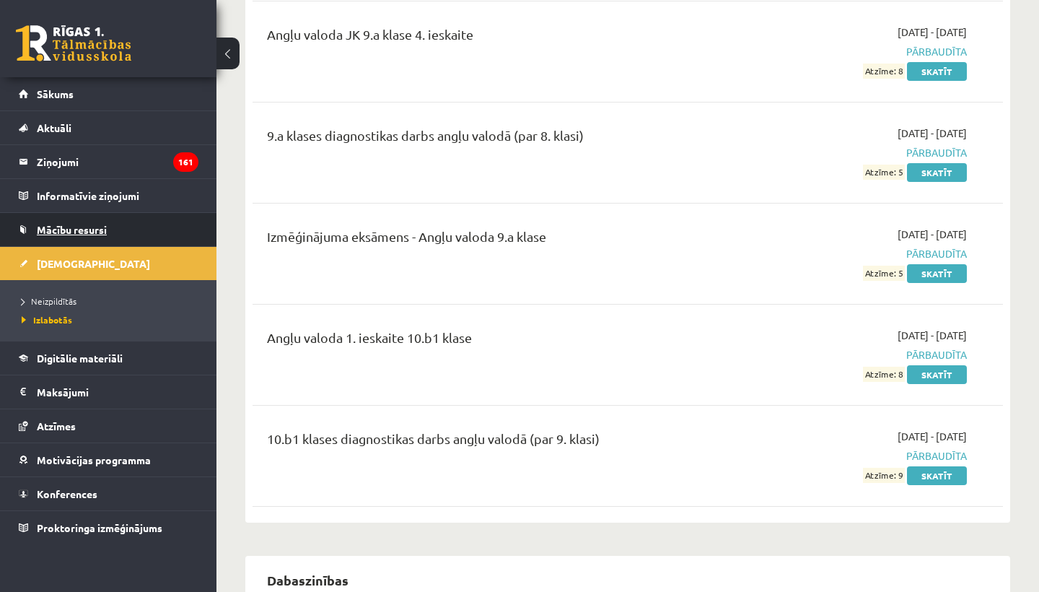
scroll to position [499, 0]
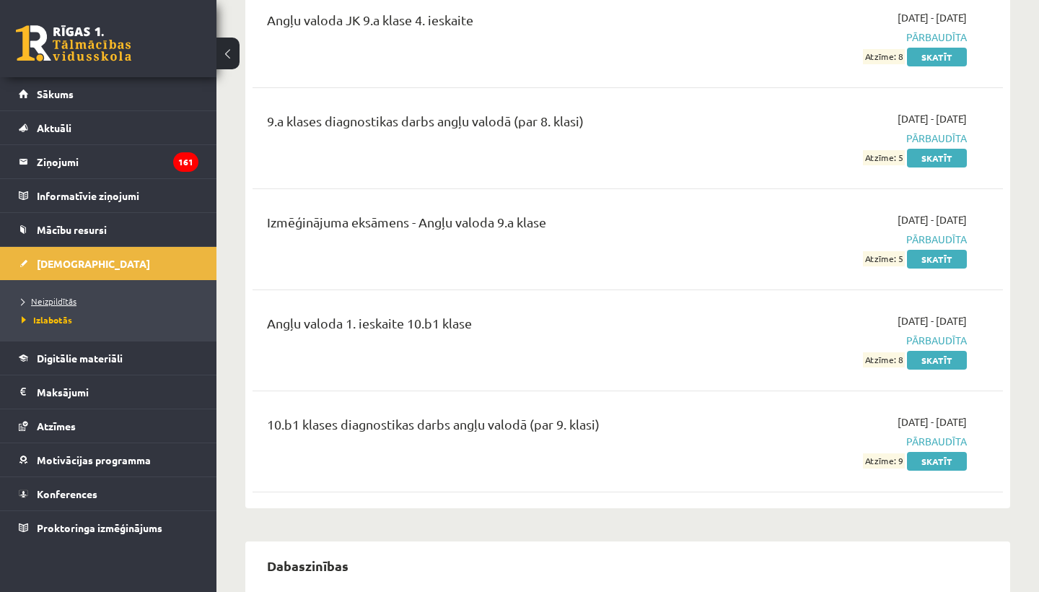
click at [59, 299] on span "Neizpildītās" at bounding box center [49, 301] width 55 height 12
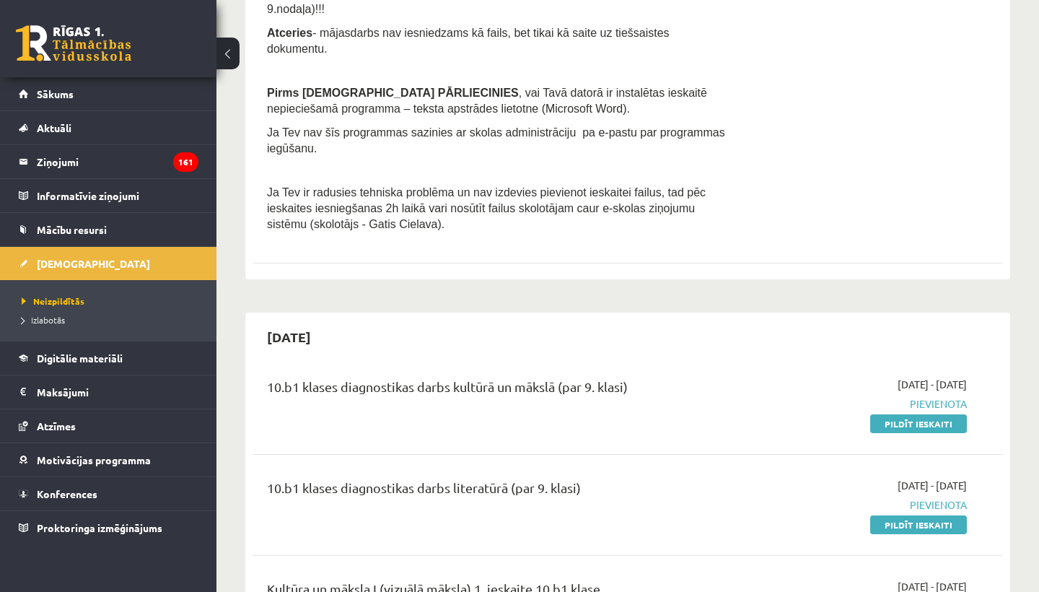
click at [92, 56] on link at bounding box center [73, 43] width 115 height 36
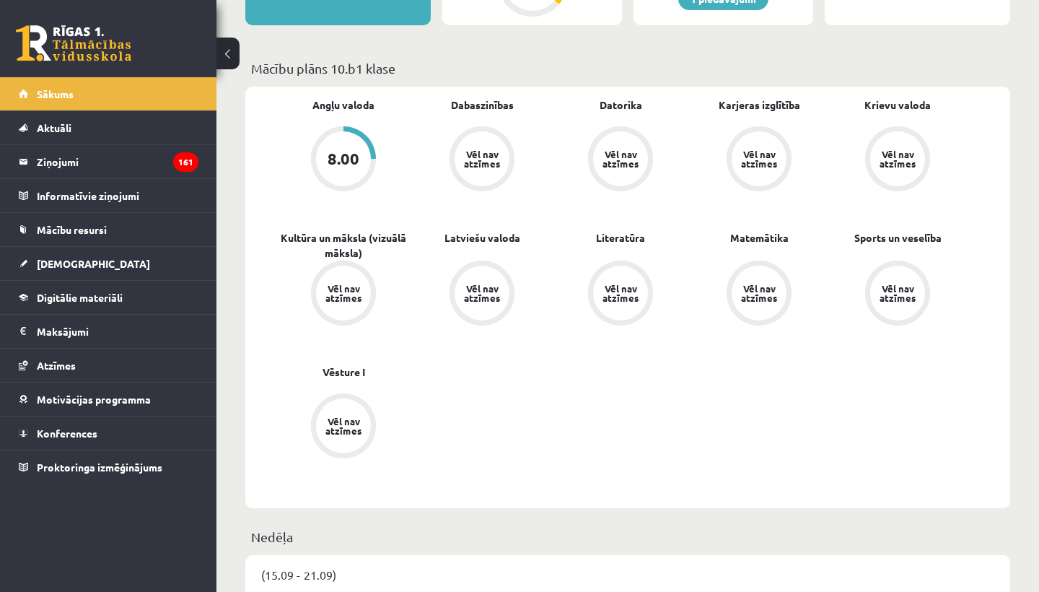
scroll to position [384, 0]
